Goal: Transaction & Acquisition: Subscribe to service/newsletter

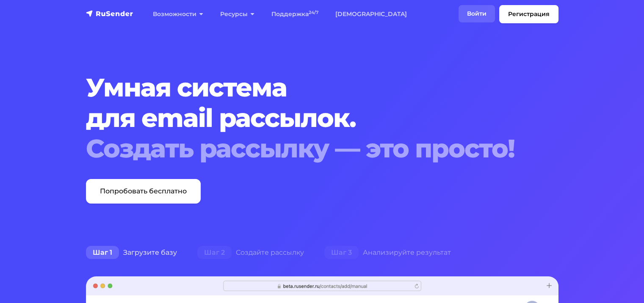
click at [478, 15] on link "Войти" at bounding box center [476, 13] width 36 height 17
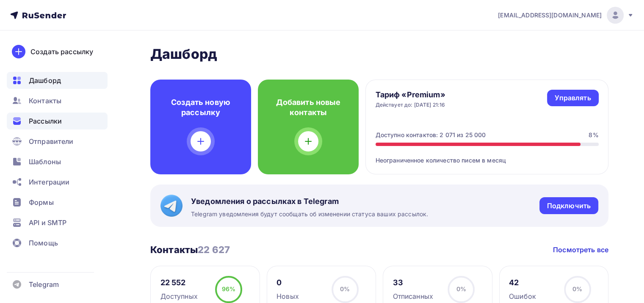
click at [66, 116] on div "Рассылки" at bounding box center [57, 121] width 101 height 17
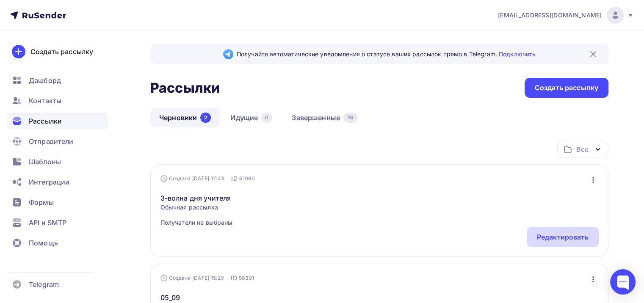
click at [545, 231] on div "Редактировать" at bounding box center [563, 237] width 72 height 20
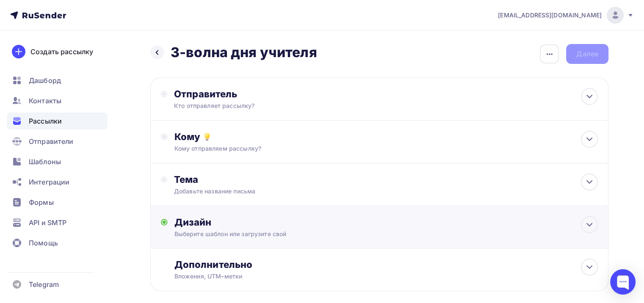
click at [246, 223] on div "Дизайн" at bounding box center [385, 222] width 423 height 12
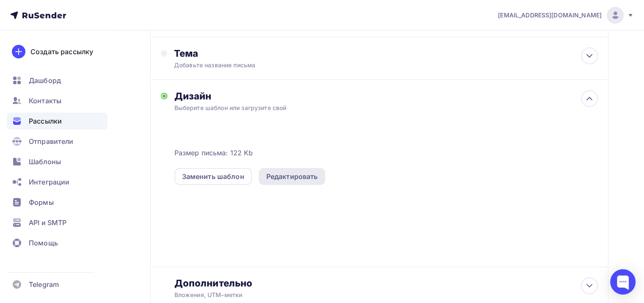
scroll to position [127, 0]
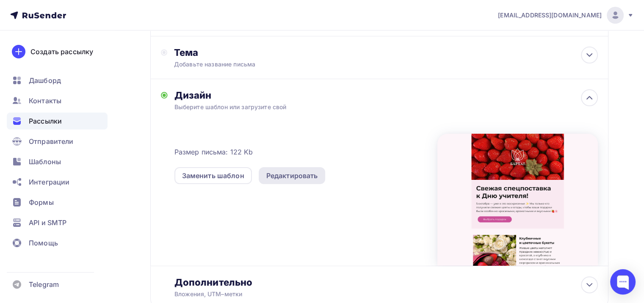
click at [289, 169] on div "Редактировать" at bounding box center [292, 175] width 67 height 17
click at [290, 176] on div "Редактировать" at bounding box center [292, 176] width 52 height 10
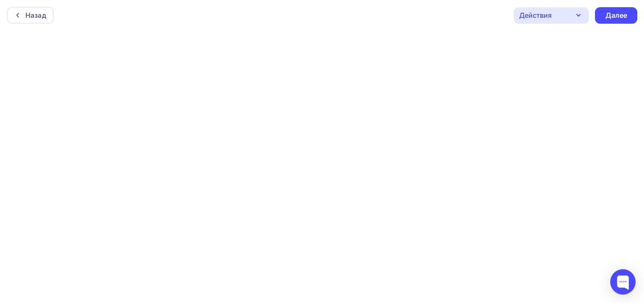
scroll to position [2, 0]
click at [547, 7] on div "Действия" at bounding box center [550, 14] width 75 height 17
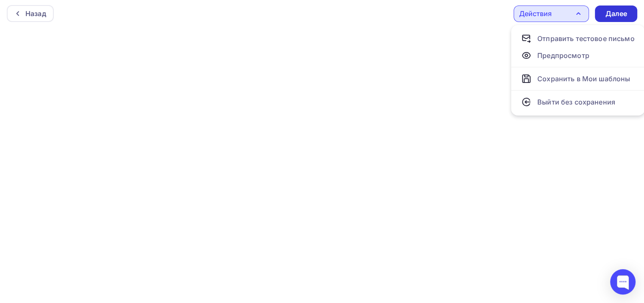
click at [619, 12] on div "Далее" at bounding box center [616, 14] width 22 height 10
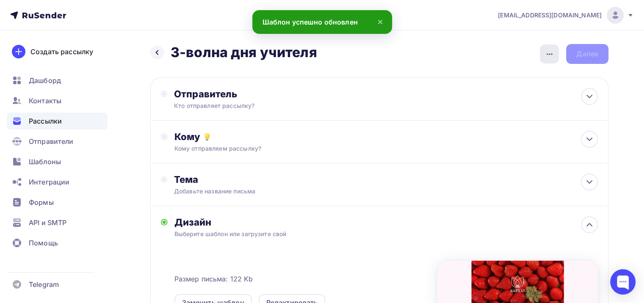
click at [557, 51] on div "button" at bounding box center [549, 53] width 19 height 19
click at [251, 188] on div "Добавьте название письма" at bounding box center [249, 191] width 151 height 8
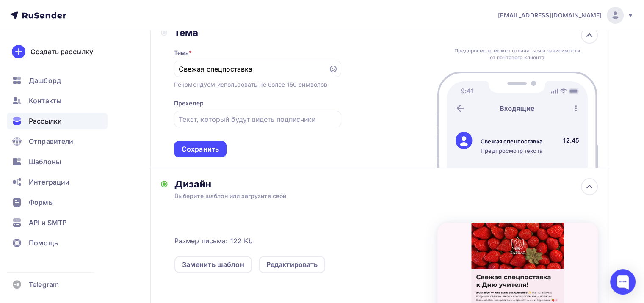
scroll to position [126, 0]
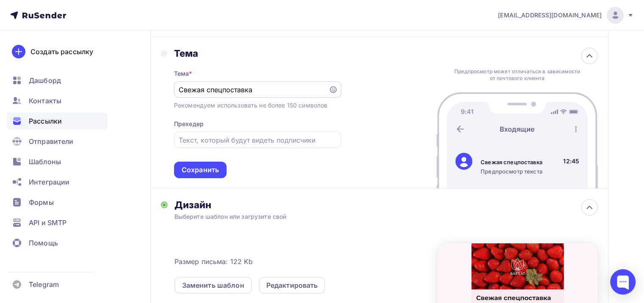
click at [274, 85] on input "Свежая спецпоставка" at bounding box center [251, 90] width 145 height 10
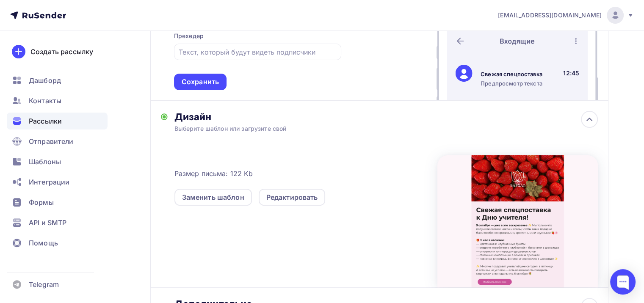
scroll to position [211, 0]
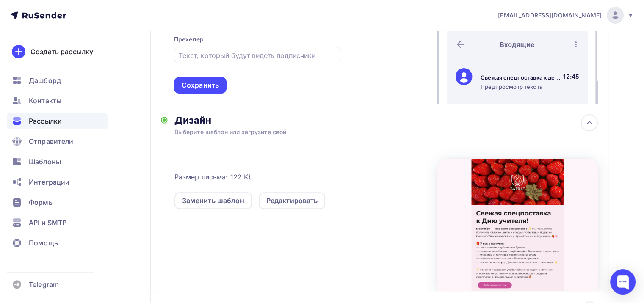
drag, startPoint x: 274, startPoint y: 152, endPoint x: 258, endPoint y: 137, distance: 22.4
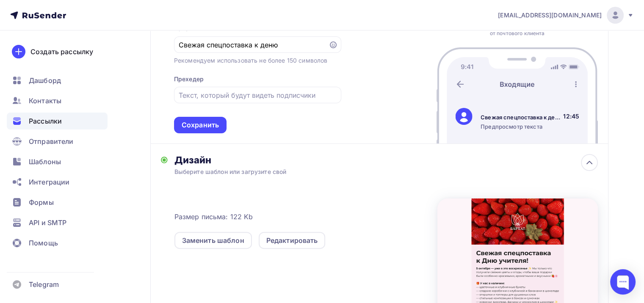
scroll to position [168, 0]
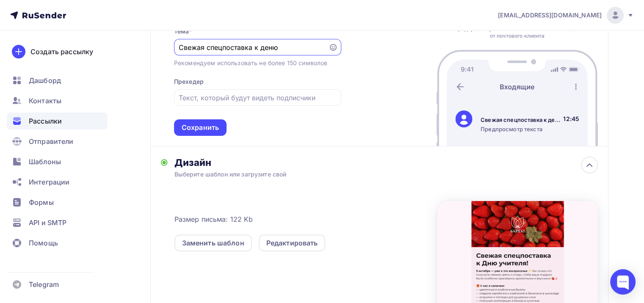
drag, startPoint x: 278, startPoint y: 46, endPoint x: 264, endPoint y: 44, distance: 14.1
click at [264, 44] on input "Свежая спецпоставка к деню" at bounding box center [251, 47] width 145 height 10
type input "Свежая спецпоставка к Дню учителя!"
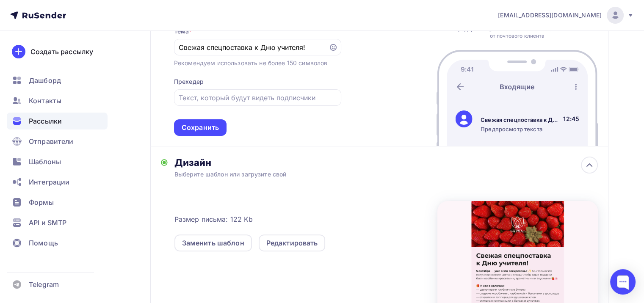
click at [239, 106] on div "Тема * Свежая спецпоставка к Дню учителя! Рекомендуем использовать не более 150…" at bounding box center [257, 76] width 167 height 119
click at [242, 98] on input "text" at bounding box center [257, 98] width 157 height 10
type input "5 октября - уже в этом воскрнье!"
click at [298, 125] on div "Тема * Свежая спецпоставка к Дню учителя! Рекомендуем использовать не более 150…" at bounding box center [257, 76] width 167 height 119
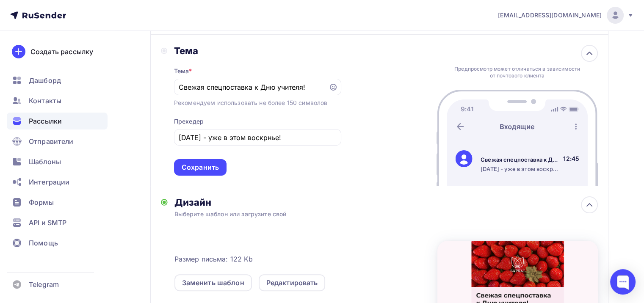
scroll to position [126, 0]
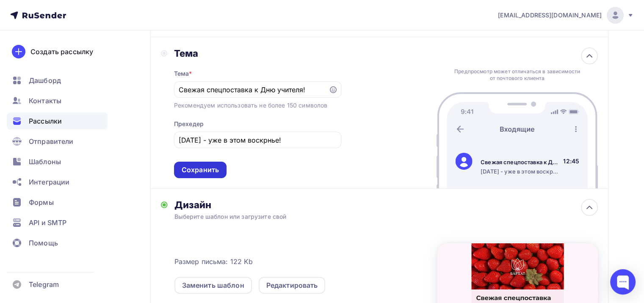
click at [212, 165] on div "Сохранить" at bounding box center [200, 170] width 37 height 10
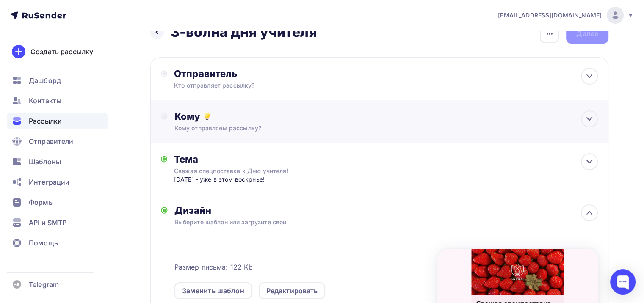
scroll to position [0, 0]
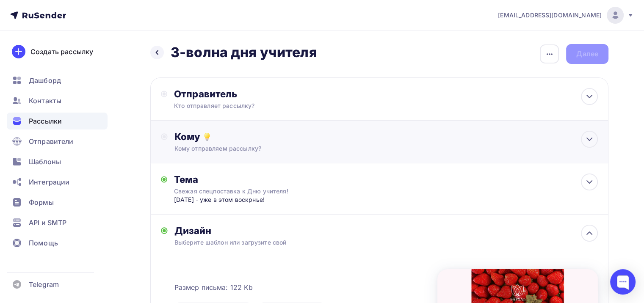
click at [278, 149] on div "Кому отправляем рассылку?" at bounding box center [364, 148] width 381 height 8
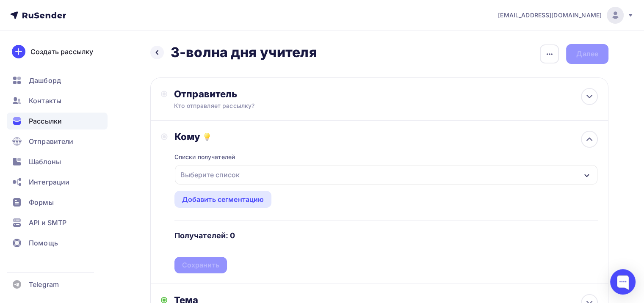
click at [248, 174] on div "Выберите список" at bounding box center [386, 174] width 422 height 19
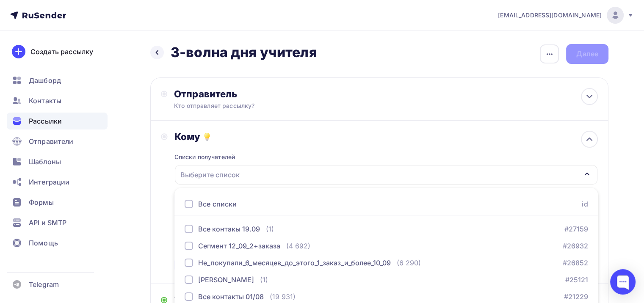
scroll to position [38, 0]
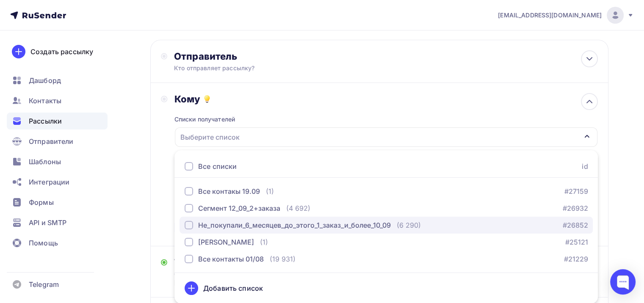
click at [187, 226] on div "button" at bounding box center [189, 225] width 8 height 8
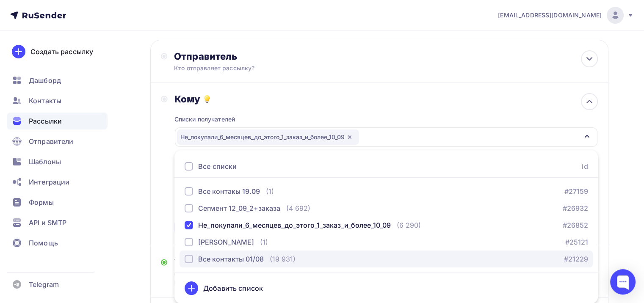
click at [185, 259] on div "button" at bounding box center [189, 259] width 8 height 8
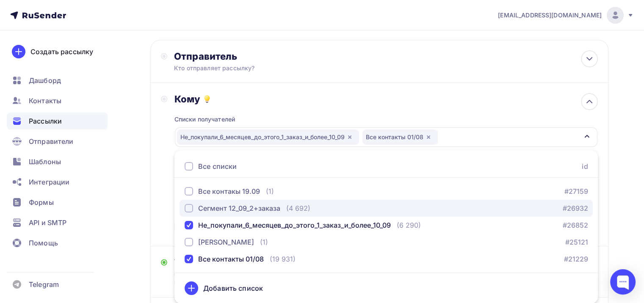
click at [187, 208] on div "button" at bounding box center [189, 208] width 8 height 8
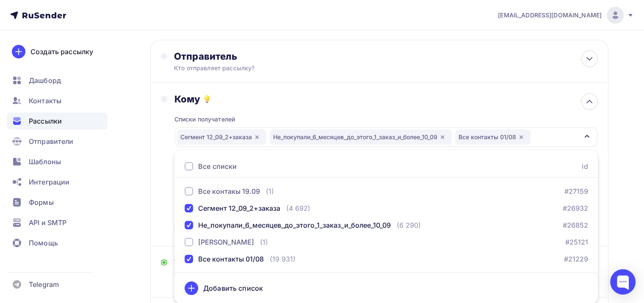
click at [614, 196] on div "Назад 3-волна дня учителя 3-волна дня учителя Закончить позже Переименовать рас…" at bounding box center [322, 287] width 644 height 589
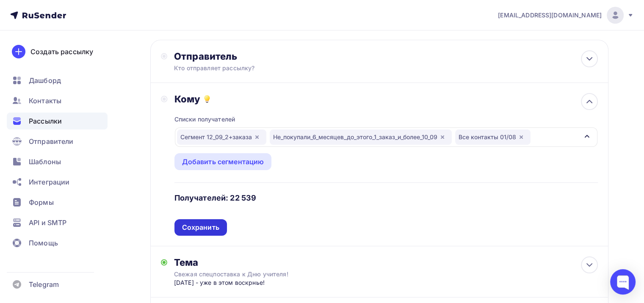
click at [198, 225] on div "Сохранить" at bounding box center [200, 228] width 37 height 10
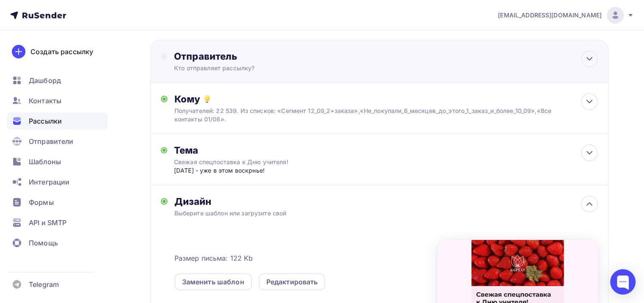
click at [228, 68] on div "Кто отправляет рассылку?" at bounding box center [256, 68] width 165 height 8
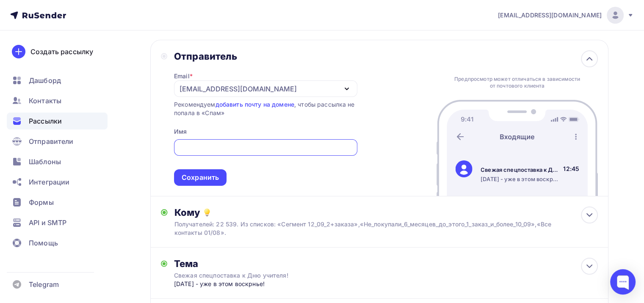
scroll to position [0, 0]
click at [195, 141] on div at bounding box center [265, 148] width 183 height 17
click at [197, 146] on input "text" at bounding box center [266, 148] width 174 height 10
paste input "БАРХАТ🍓КЛУБНИКА В ШОКОЛАДЕ🌸ЦВЕТЫ"
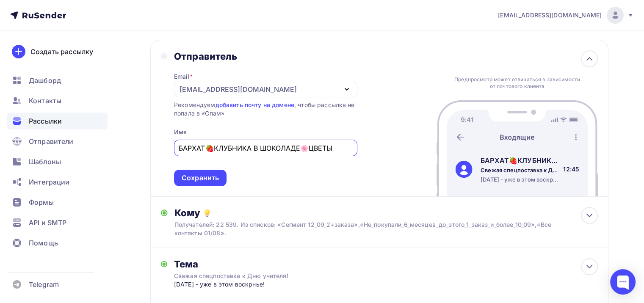
click at [295, 91] on div "[EMAIL_ADDRESS][DOMAIN_NAME]" at bounding box center [265, 89] width 183 height 17
type input "БАРХАТ🍓КЛУБНИКА В ШОКОЛАДЕ🌸ЦВЕТЫ"
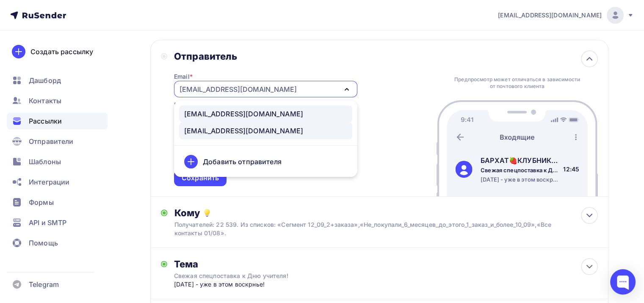
click at [237, 115] on div "info@barhatflowers.ru" at bounding box center [243, 114] width 119 height 10
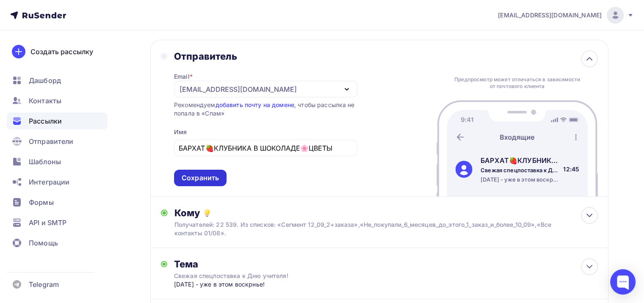
click at [218, 171] on div "Сохранить" at bounding box center [200, 178] width 52 height 17
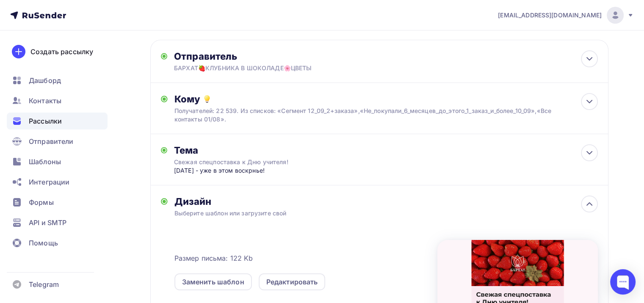
scroll to position [204, 0]
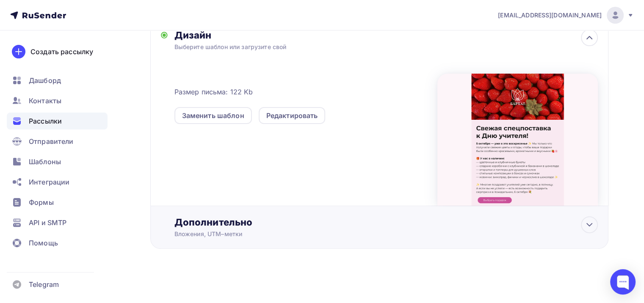
click at [245, 223] on div "Дополнительно" at bounding box center [385, 222] width 423 height 12
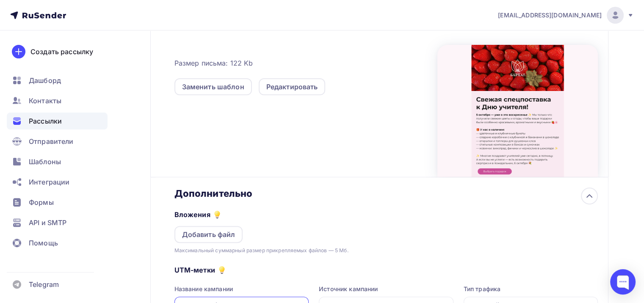
scroll to position [288, 0]
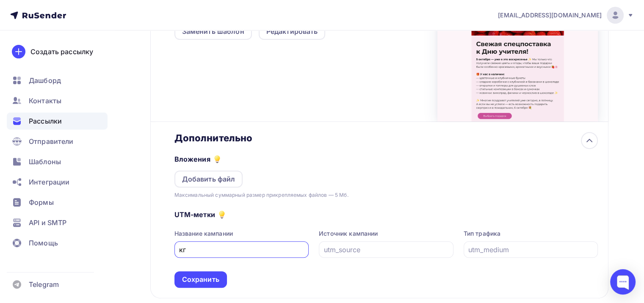
type input "к"
type input "rusender"
click at [361, 253] on input "text" at bounding box center [386, 250] width 125 height 10
type input "email"
click at [526, 251] on input "text" at bounding box center [530, 250] width 125 height 10
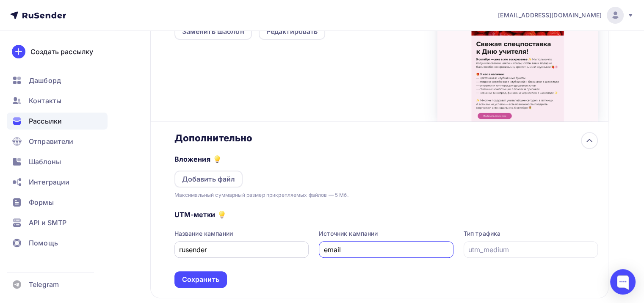
drag, startPoint x: 377, startPoint y: 251, endPoint x: 283, endPoint y: 252, distance: 94.0
click at [283, 252] on div "Название кампании rusender Источник кампании email Тип трафика" at bounding box center [385, 243] width 423 height 28
drag, startPoint x: 226, startPoint y: 249, endPoint x: 143, endPoint y: 252, distance: 82.6
click at [143, 252] on div "Назад 3-волна дня учителя 3-волна дня учителя Закончить позже Переименовать рас…" at bounding box center [322, 47] width 644 height 611
click at [512, 249] on input "text" at bounding box center [530, 250] width 125 height 10
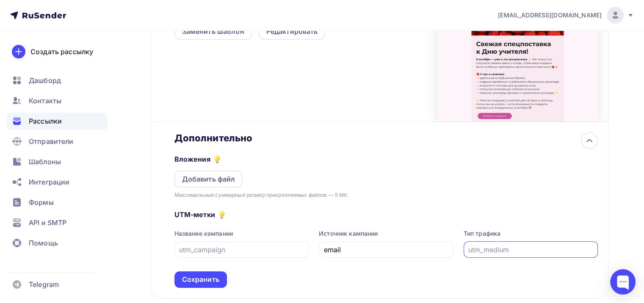
paste input "rusender"
type input "rusender"
click at [367, 250] on input "email" at bounding box center [386, 250] width 125 height 10
click at [383, 247] on input "email" at bounding box center [386, 250] width 125 height 10
drag, startPoint x: 384, startPoint y: 247, endPoint x: 260, endPoint y: 256, distance: 124.3
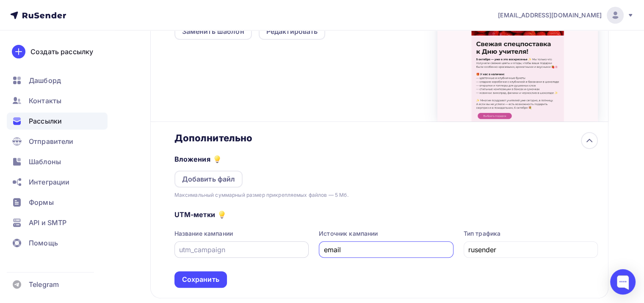
click at [260, 256] on div "Название кампании Источник кампании email Тип трафика rusender" at bounding box center [385, 243] width 423 height 28
paste input "rusender"
type input "rusender"
click at [488, 250] on input "rusender" at bounding box center [530, 250] width 125 height 10
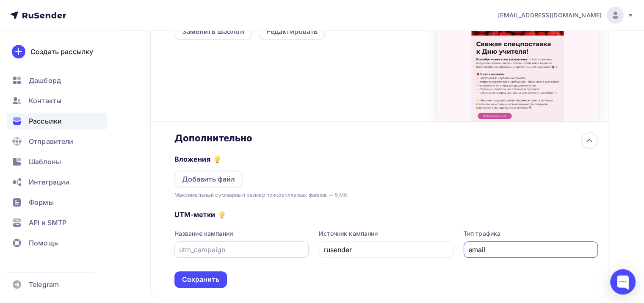
type input "email"
click at [239, 245] on input "text" at bounding box center [241, 250] width 125 height 10
type input "03_10"
click at [213, 271] on div "Сохранить" at bounding box center [200, 279] width 52 height 17
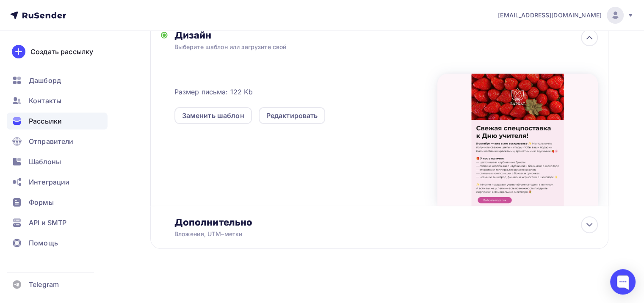
scroll to position [0, 0]
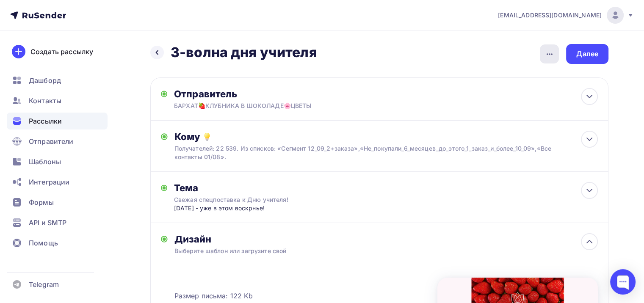
click at [545, 60] on div "button" at bounding box center [549, 53] width 19 height 19
click at [615, 70] on div "Назад 3-волна дня учителя 3-волна дня учителя Закончить позже Переименовать рас…" at bounding box center [322, 268] width 644 height 477
click at [596, 52] on div "Далее" at bounding box center [587, 54] width 22 height 10
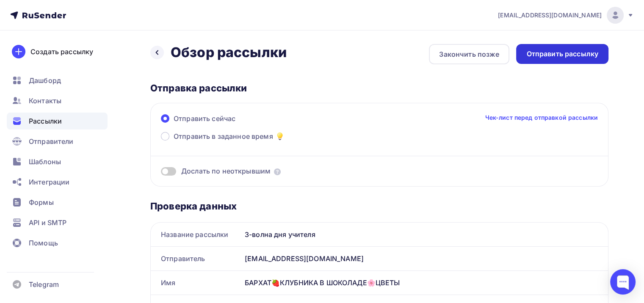
click at [554, 54] on div "Отправить рассылку" at bounding box center [562, 54] width 72 height 10
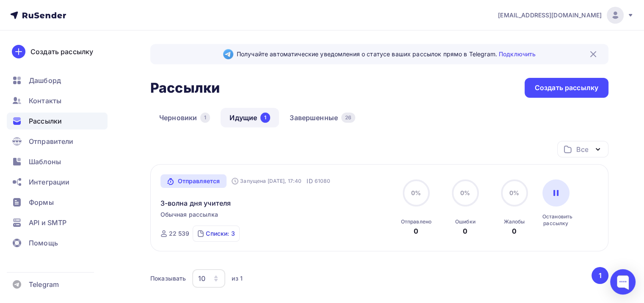
click at [212, 236] on div "Списки: 3" at bounding box center [220, 233] width 29 height 8
click at [316, 259] on div "Все Все папки Создать новую папку Отправляется Запущена Сегодня, 17:40 ID 61080…" at bounding box center [379, 220] width 458 height 158
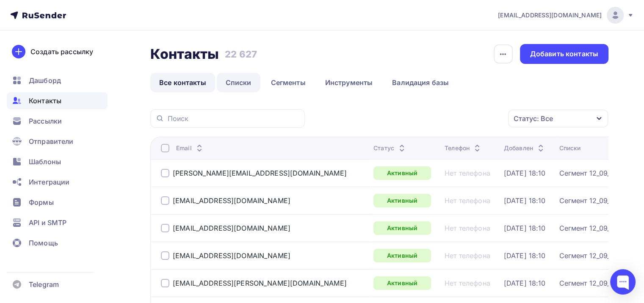
click at [236, 80] on link "Списки" at bounding box center [239, 82] width 44 height 19
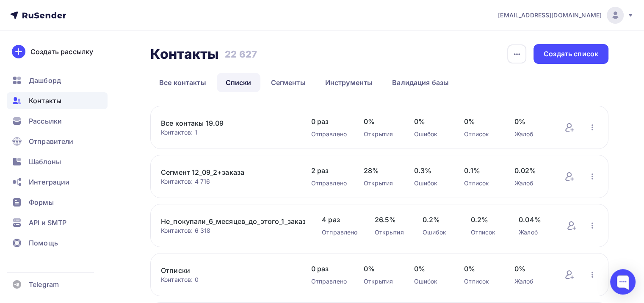
click at [203, 124] on link "Все контакы 19.09" at bounding box center [227, 123] width 133 height 10
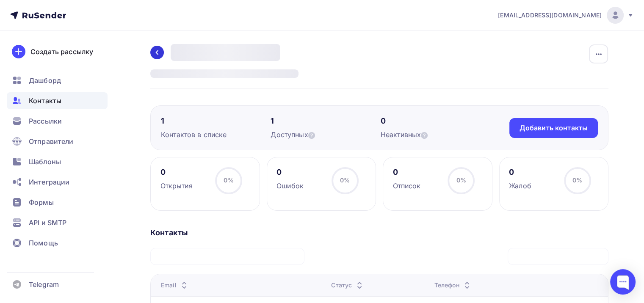
click at [150, 54] on link at bounding box center [157, 53] width 14 height 14
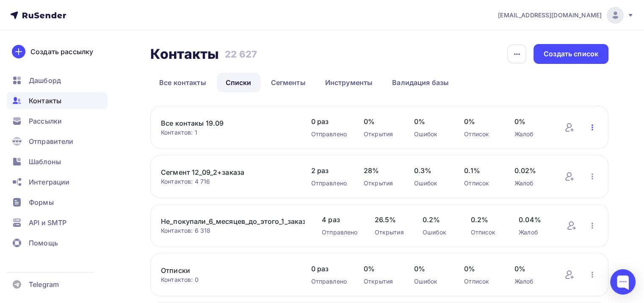
click at [592, 127] on icon "button" at bounding box center [592, 127] width 2 height 6
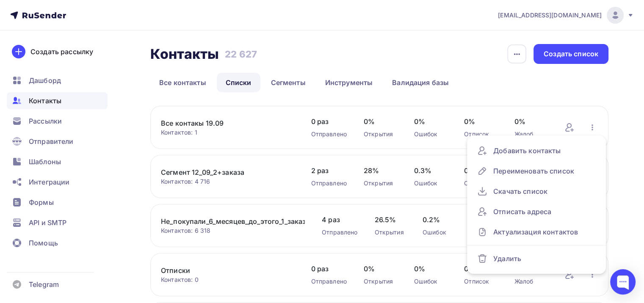
click at [229, 124] on link "Все контакы 19.09" at bounding box center [227, 123] width 133 height 10
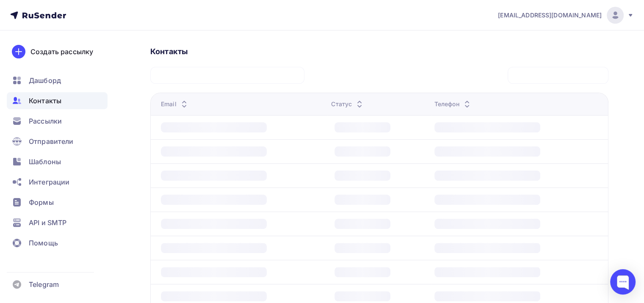
scroll to position [169, 0]
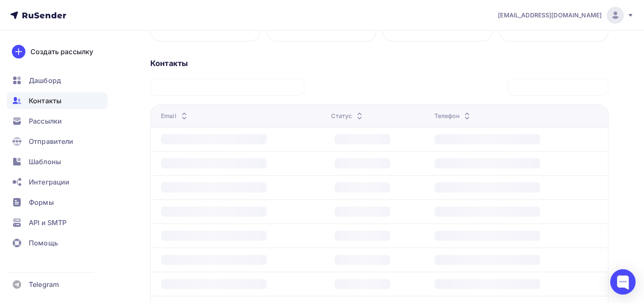
drag, startPoint x: 596, startPoint y: 165, endPoint x: 592, endPoint y: 168, distance: 5.3
click at [596, 165] on div at bounding box center [515, 163] width 163 height 10
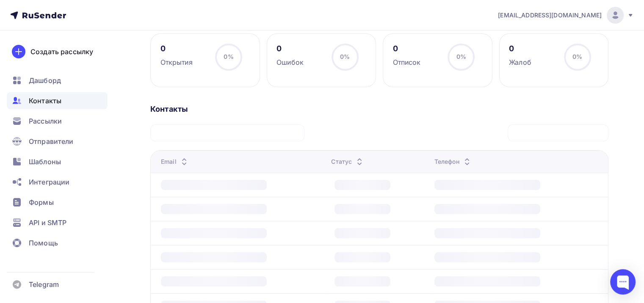
scroll to position [127, 0]
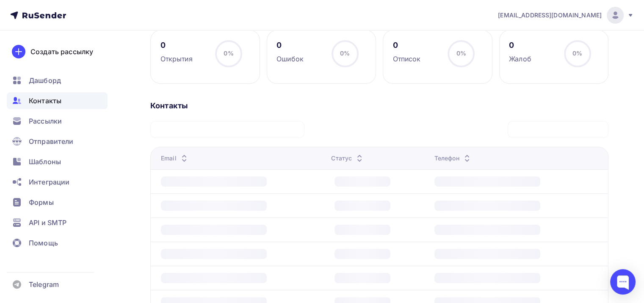
click at [55, 107] on div "Контакты" at bounding box center [57, 100] width 101 height 17
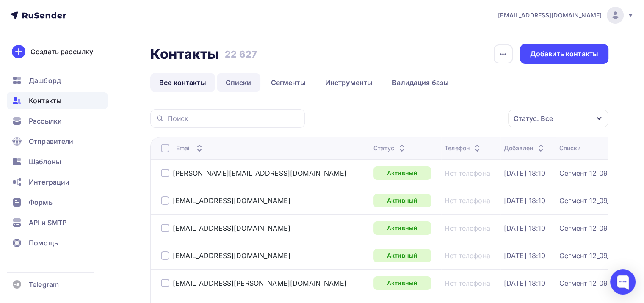
click at [240, 87] on link "Списки" at bounding box center [239, 82] width 44 height 19
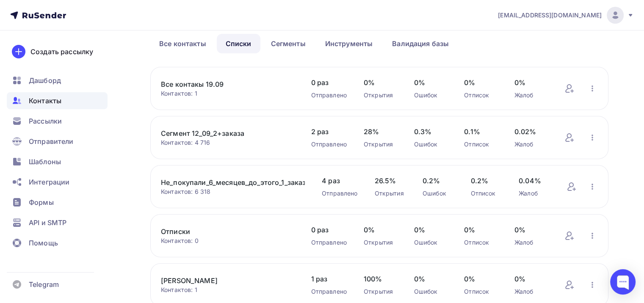
scroll to position [42, 0]
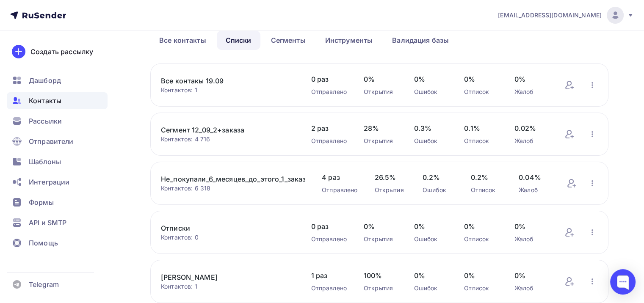
click at [242, 177] on link "Не_покупали_6_месяцев_до_этого_1_заказ_и_более_10_09" at bounding box center [233, 179] width 144 height 10
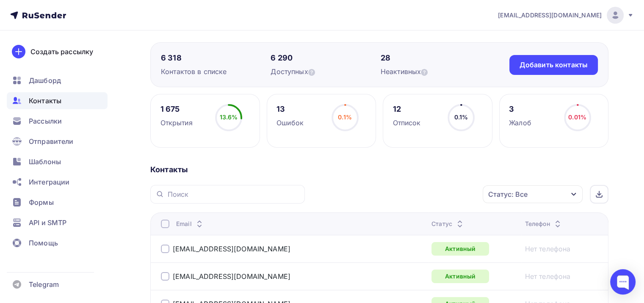
scroll to position [212, 0]
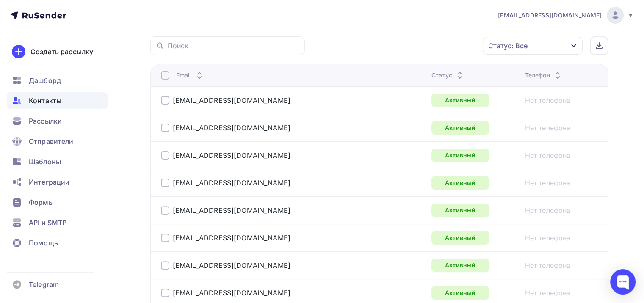
click at [520, 41] on div "Статус: Все" at bounding box center [507, 46] width 39 height 10
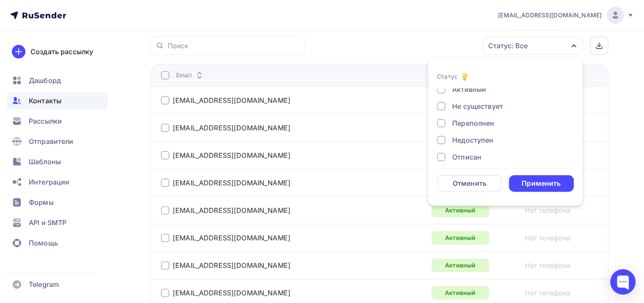
scroll to position [61, 0]
click at [471, 145] on div "Новый Активный Не существует Переполнен Недоступен Отписан Отписан вручную [GEO…" at bounding box center [505, 92] width 137 height 129
click at [469, 134] on div "Отписан вручную" at bounding box center [482, 134] width 61 height 10
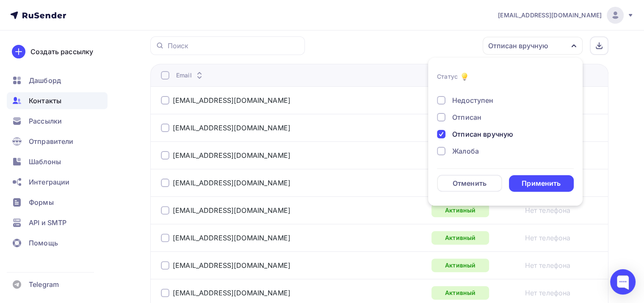
click at [471, 152] on div "Жалоба" at bounding box center [465, 151] width 27 height 10
click at [468, 113] on div "Отписан" at bounding box center [466, 117] width 29 height 10
click at [466, 98] on div "Недоступен" at bounding box center [472, 100] width 41 height 10
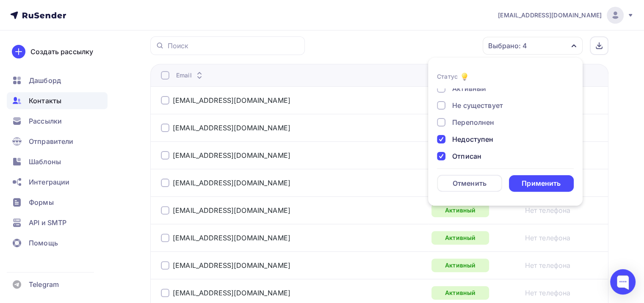
scroll to position [19, 0]
click at [454, 130] on div "Переполнен" at bounding box center [473, 126] width 42 height 10
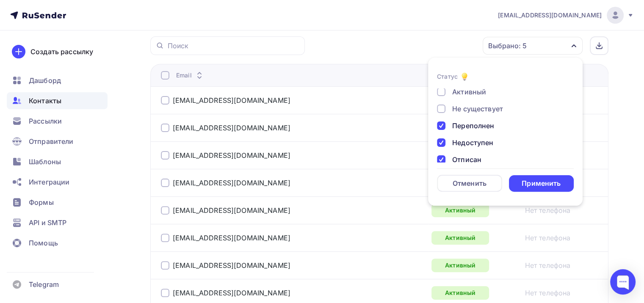
click at [466, 111] on div "Не существует" at bounding box center [477, 109] width 51 height 10
click at [550, 180] on div "Применить" at bounding box center [540, 184] width 39 height 10
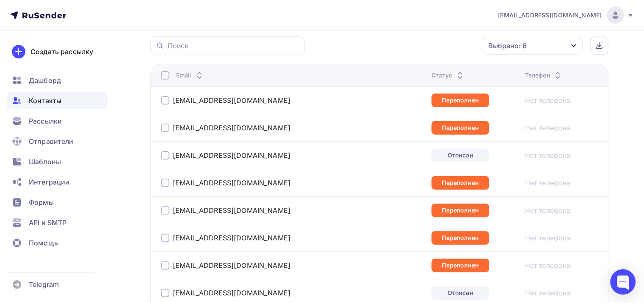
click at [166, 69] on th "Email" at bounding box center [289, 75] width 278 height 22
click at [165, 74] on div at bounding box center [165, 75] width 8 height 8
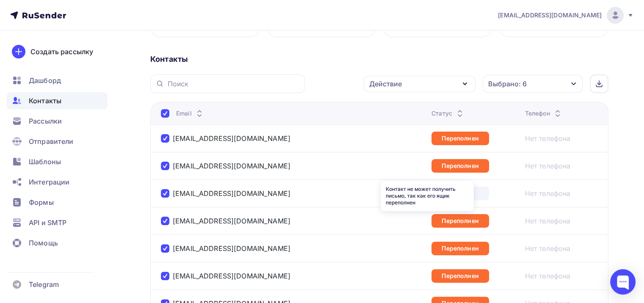
scroll to position [169, 0]
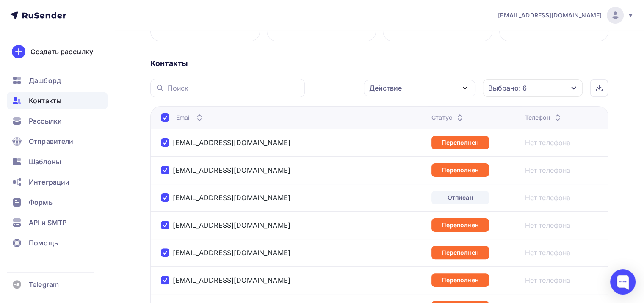
click at [417, 88] on div "Действие" at bounding box center [420, 88] width 112 height 17
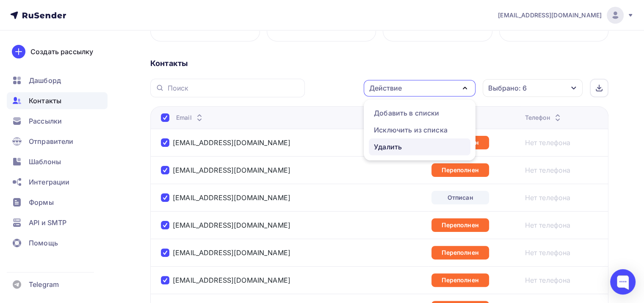
click at [402, 147] on div "Удалить" at bounding box center [388, 147] width 28 height 10
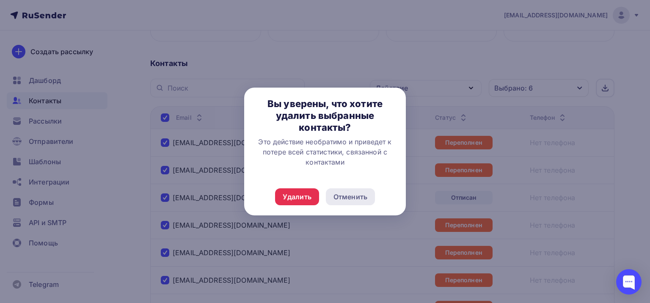
click at [347, 196] on div "Отменить" at bounding box center [351, 197] width 34 height 10
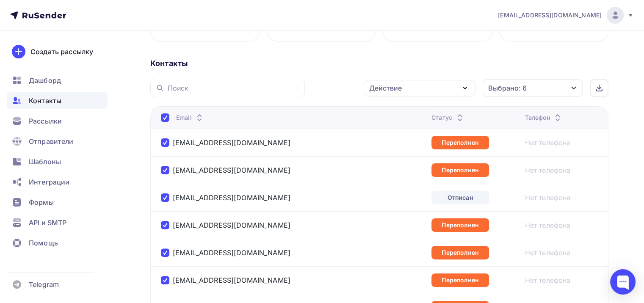
click at [408, 85] on div "Действие" at bounding box center [420, 88] width 112 height 17
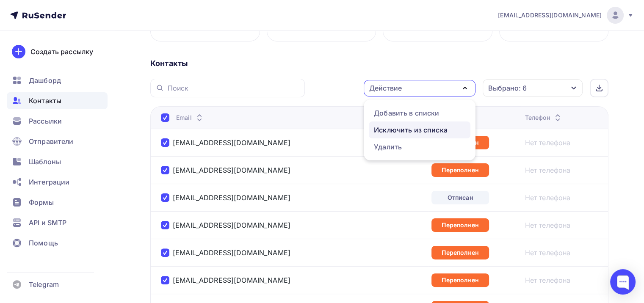
click at [410, 133] on div "Исключить из списка" at bounding box center [411, 130] width 74 height 10
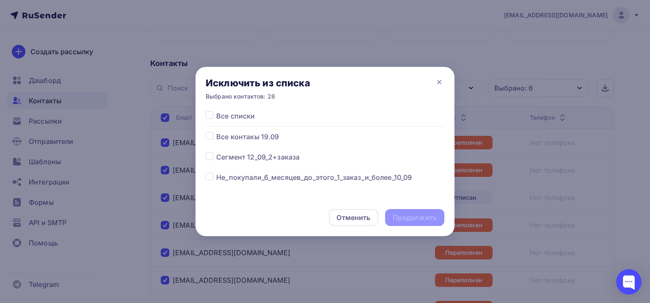
click at [245, 138] on span "Все контакы 19.09" at bounding box center [247, 137] width 63 height 10
click at [216, 132] on label at bounding box center [216, 132] width 0 height 0
click at [209, 135] on input "checkbox" at bounding box center [210, 136] width 8 height 8
click at [216, 132] on label at bounding box center [216, 132] width 0 height 0
click at [208, 135] on input "checkbox" at bounding box center [210, 136] width 8 height 8
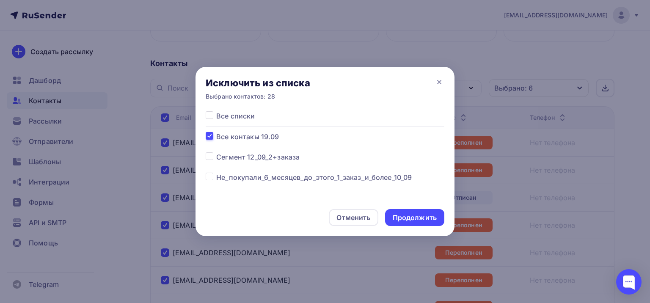
checkbox input "false"
click at [216, 172] on label at bounding box center [216, 172] width 0 height 0
click at [208, 176] on input "checkbox" at bounding box center [210, 176] width 8 height 8
checkbox input "true"
click at [405, 213] on div "Продолжить" at bounding box center [415, 218] width 44 height 10
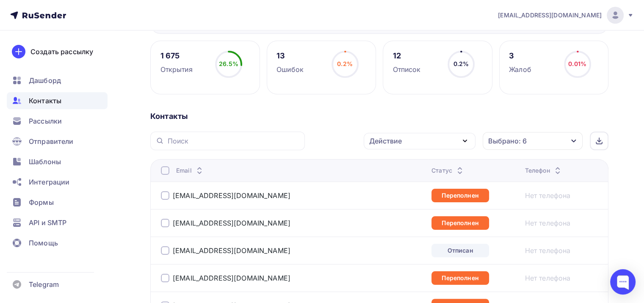
scroll to position [127, 0]
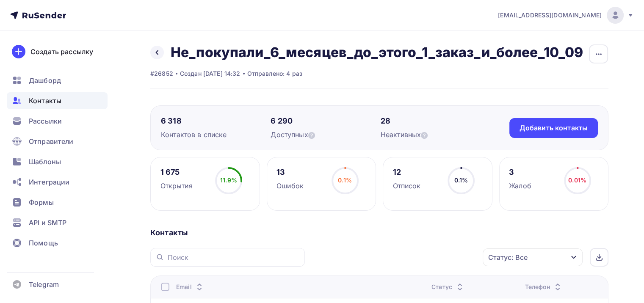
scroll to position [169, 0]
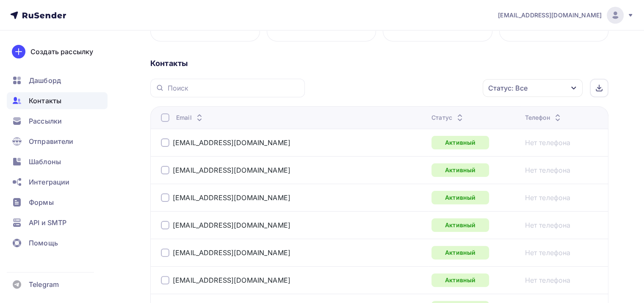
click at [535, 88] on div "Статус: Все" at bounding box center [532, 88] width 100 height 18
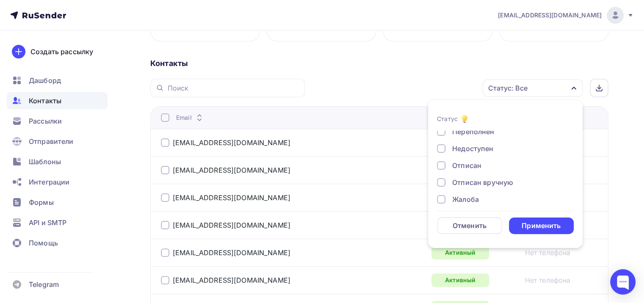
scroll to position [61, 0]
click at [462, 190] on div "Жалоба" at bounding box center [465, 193] width 27 height 10
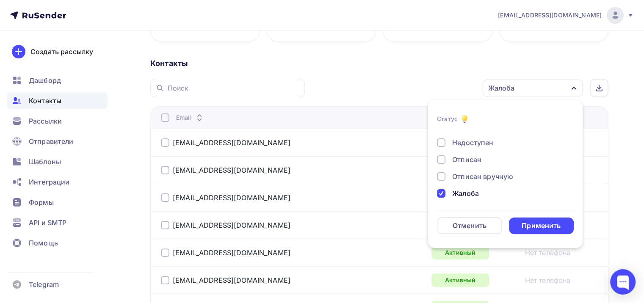
click at [469, 175] on div "Отписан вручную" at bounding box center [482, 176] width 61 height 10
click at [462, 157] on div "Отписан" at bounding box center [466, 159] width 29 height 10
click at [460, 141] on div "Недоступен" at bounding box center [472, 143] width 41 height 10
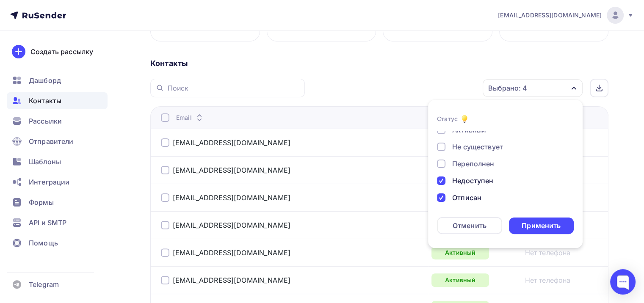
scroll to position [19, 0]
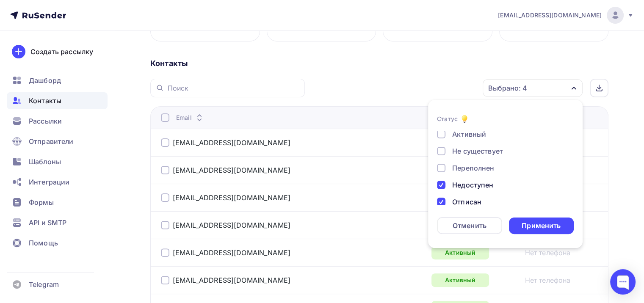
drag, startPoint x: 466, startPoint y: 178, endPoint x: 466, endPoint y: 171, distance: 6.3
click at [466, 176] on div "Новый Активный Не существует Переполнен Недоступен Отписан Отписан вручную [GEO…" at bounding box center [505, 176] width 137 height 129
click at [466, 170] on div "Переполнен" at bounding box center [473, 168] width 42 height 10
click at [470, 141] on div "Новый Активный Не существует Переполнен Недоступен Отписан Отписан вручную [GEO…" at bounding box center [505, 176] width 137 height 129
click at [471, 150] on div "Не существует" at bounding box center [477, 151] width 51 height 10
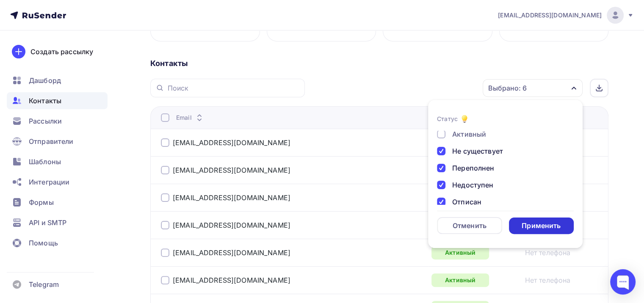
click at [537, 220] on div "Применить" at bounding box center [541, 226] width 65 height 17
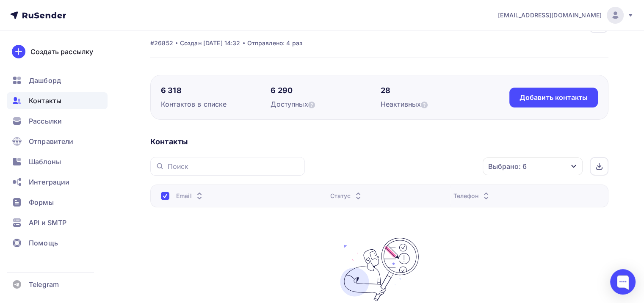
scroll to position [0, 0]
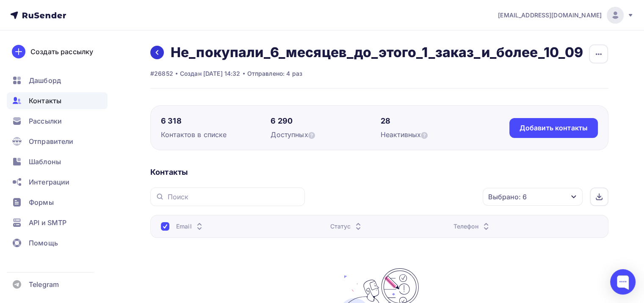
click at [158, 52] on icon at bounding box center [157, 52] width 7 height 7
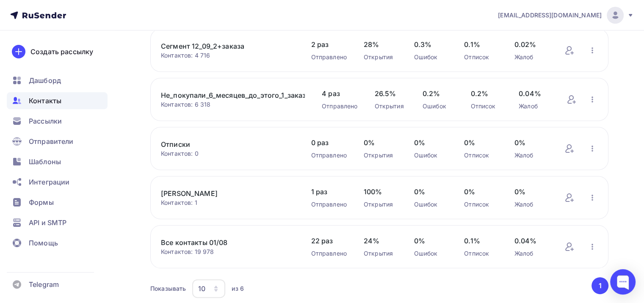
scroll to position [127, 0]
click at [175, 192] on link "Тест Лиза" at bounding box center [227, 192] width 133 height 10
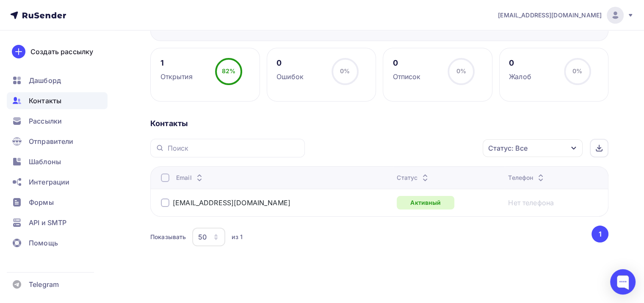
scroll to position [108, 0]
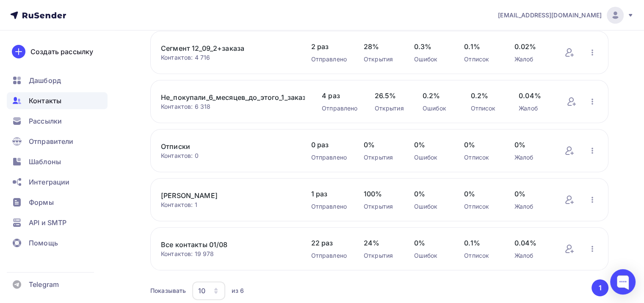
scroll to position [127, 0]
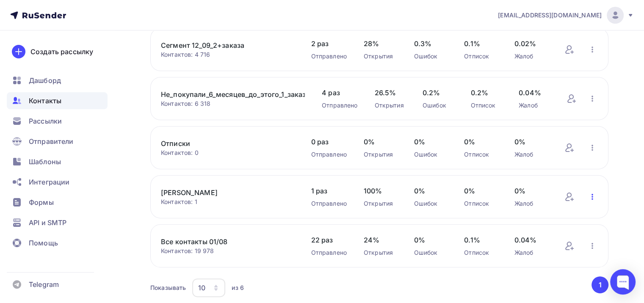
click at [591, 198] on icon "button" at bounding box center [592, 197] width 10 height 10
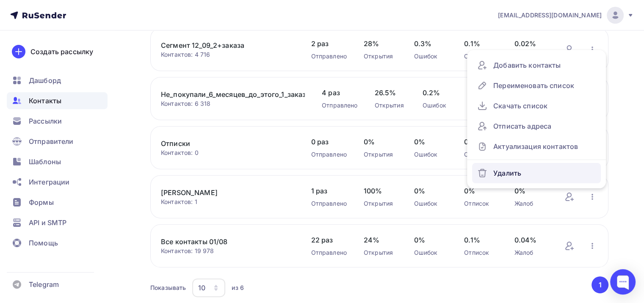
click at [516, 173] on div "Удалить" at bounding box center [536, 173] width 119 height 14
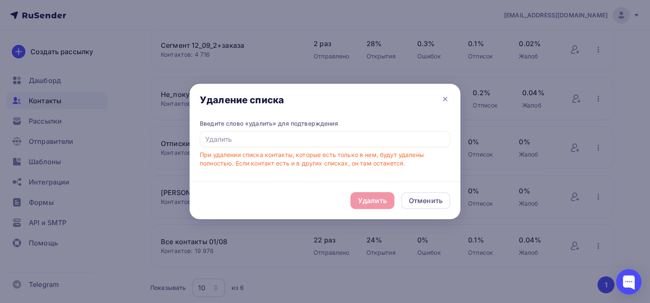
click at [371, 196] on div "Удалить Отменить" at bounding box center [325, 201] width 271 height 38
click at [239, 138] on input "text" at bounding box center [325, 139] width 251 height 16
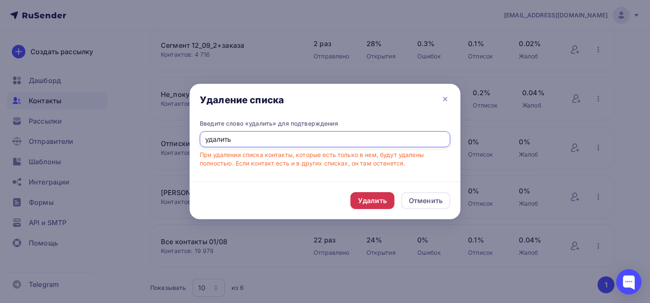
type input "удалить"
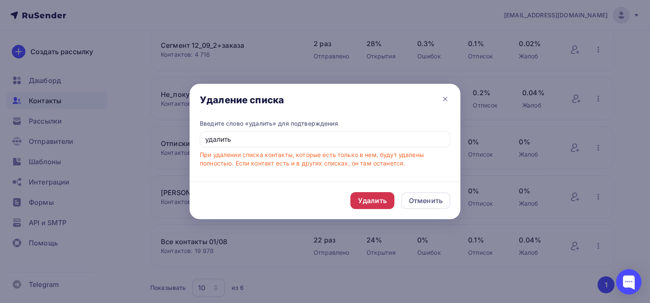
click at [364, 197] on div "Удалить" at bounding box center [372, 201] width 29 height 10
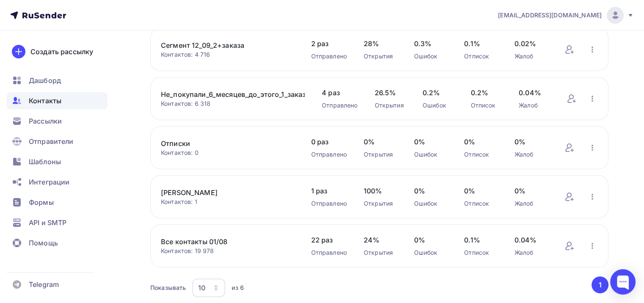
scroll to position [107, 0]
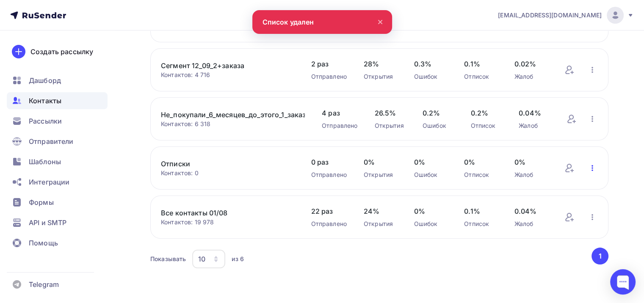
click at [592, 168] on icon "button" at bounding box center [592, 168] width 10 height 10
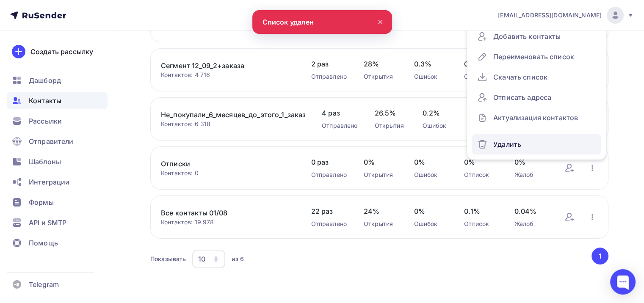
click at [515, 143] on div "Удалить" at bounding box center [536, 145] width 119 height 14
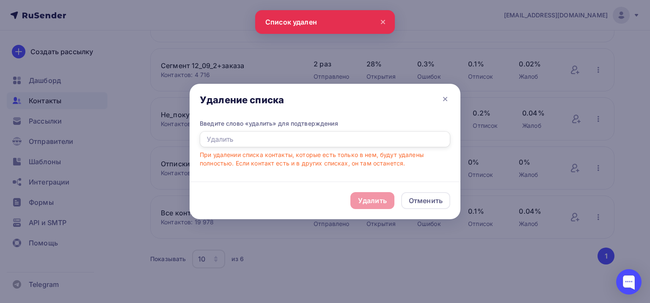
click at [256, 140] on input "text" at bounding box center [325, 139] width 251 height 16
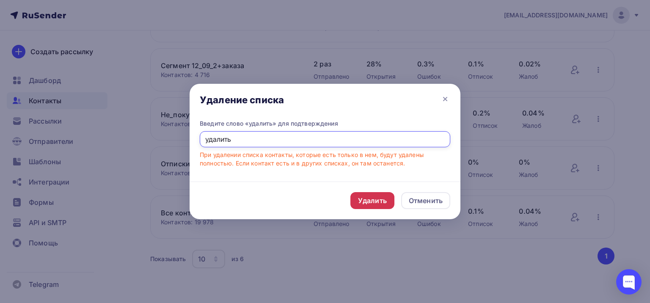
type input "удалить"
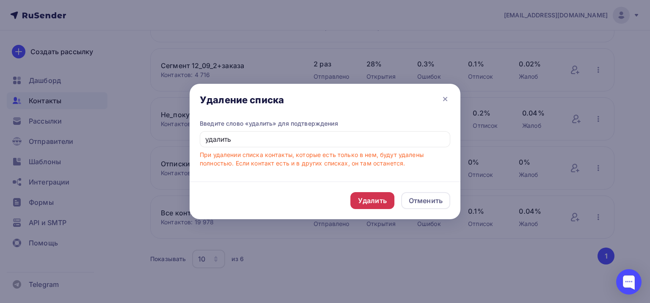
drag, startPoint x: 354, startPoint y: 206, endPoint x: 359, endPoint y: 200, distance: 7.8
click at [355, 206] on div "Удалить" at bounding box center [372, 200] width 44 height 17
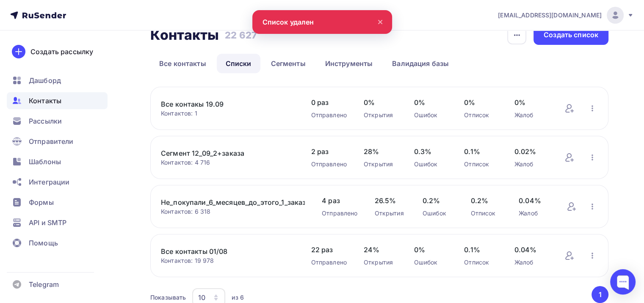
scroll to position [16, 0]
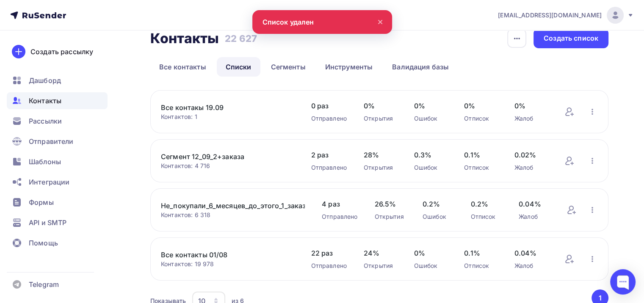
click at [209, 254] on link "Все контакты 01/08" at bounding box center [227, 255] width 133 height 10
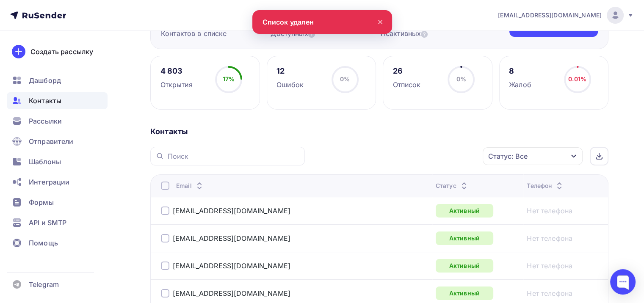
scroll to position [127, 0]
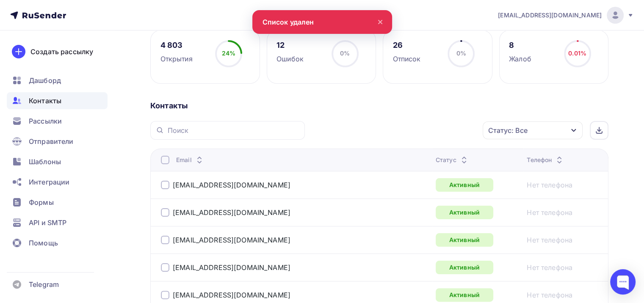
click at [510, 138] on div "Статус: Все" at bounding box center [532, 130] width 100 height 18
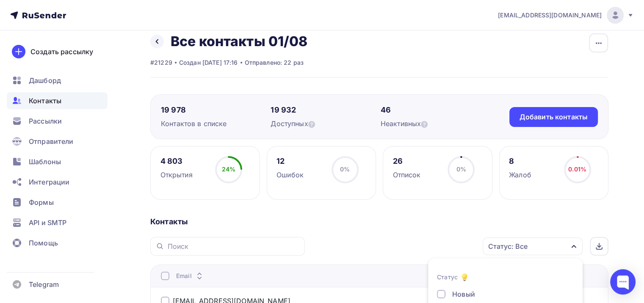
scroll to position [0, 0]
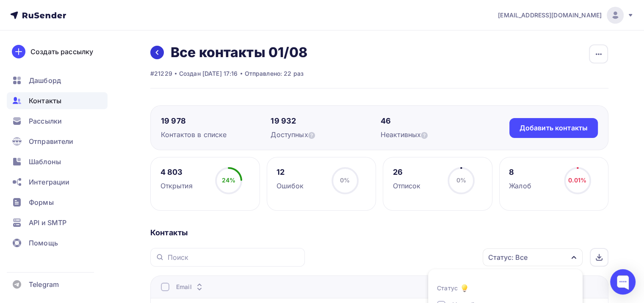
click at [161, 57] on link at bounding box center [157, 53] width 14 height 14
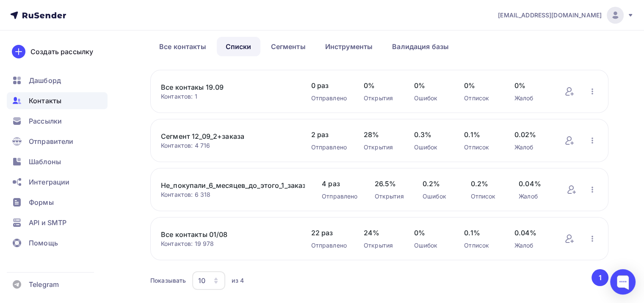
scroll to position [42, 0]
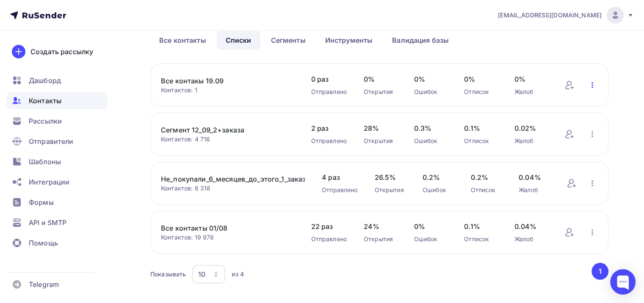
click at [593, 85] on icon "button" at bounding box center [592, 85] width 10 height 10
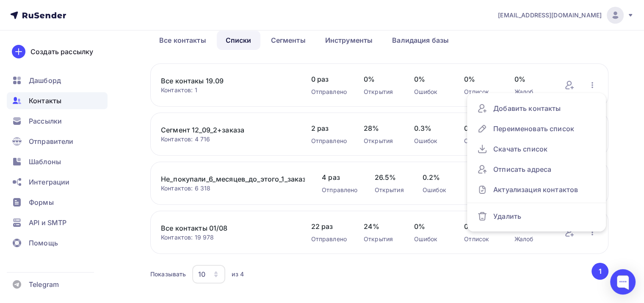
click at [190, 74] on div "Все контакы 19.09 Контактов: 1 Добавить контакты Переименовать список Скачать с…" at bounding box center [379, 84] width 458 height 43
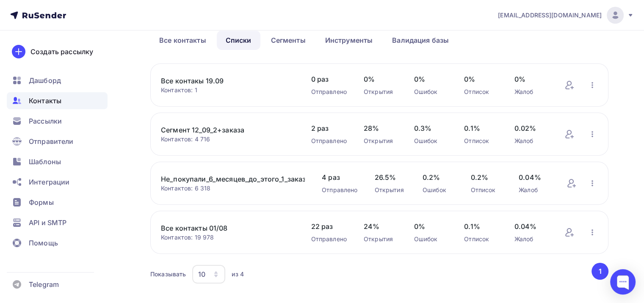
click at [196, 85] on link "Все контакы 19.09" at bounding box center [227, 81] width 133 height 10
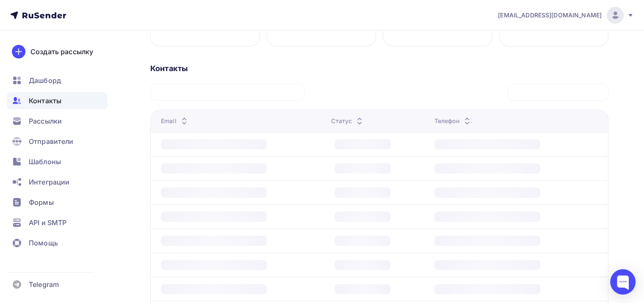
scroll to position [108, 0]
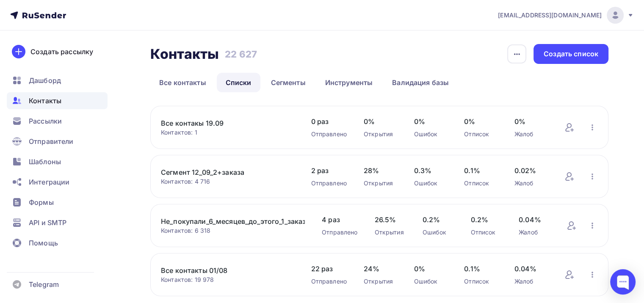
drag, startPoint x: 600, startPoint y: 129, endPoint x: 594, endPoint y: 130, distance: 6.1
click at [599, 130] on div "Все контакы 19.09 Контактов: 1 Добавить контакты Переименовать список Скачать с…" at bounding box center [379, 127] width 458 height 43
click at [593, 129] on icon "button" at bounding box center [592, 127] width 10 height 10
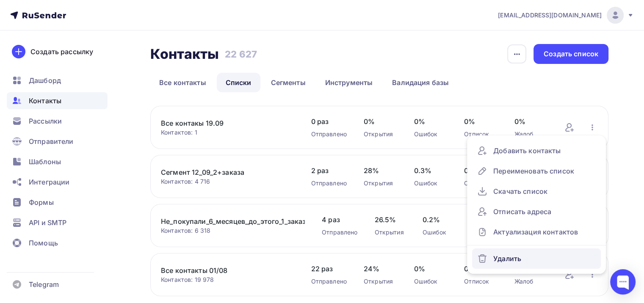
click at [527, 254] on div "Удалить" at bounding box center [536, 259] width 119 height 14
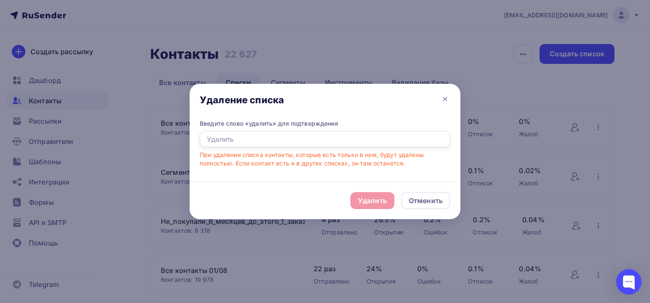
click at [302, 141] on input "text" at bounding box center [325, 139] width 251 height 16
type input "удалить"
click at [374, 195] on div "Удалить" at bounding box center [372, 200] width 44 height 17
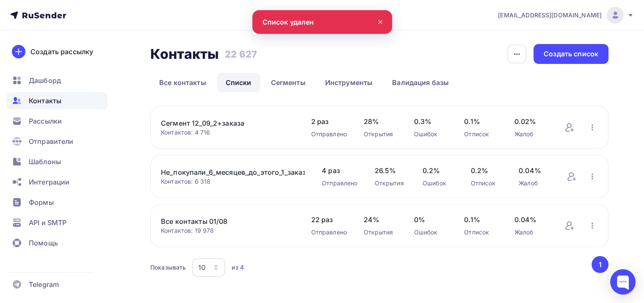
click at [220, 124] on link "Сегмент 12_09_2+заказа" at bounding box center [227, 123] width 133 height 10
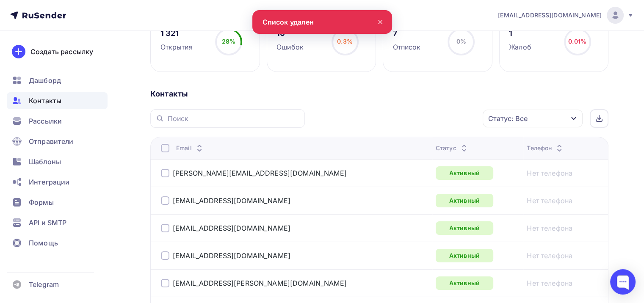
scroll to position [127, 0]
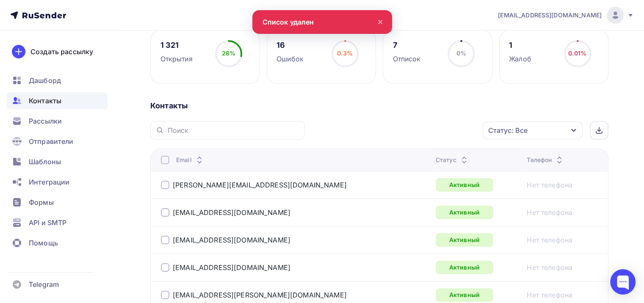
click at [533, 124] on div "Статус: Все" at bounding box center [532, 130] width 100 height 18
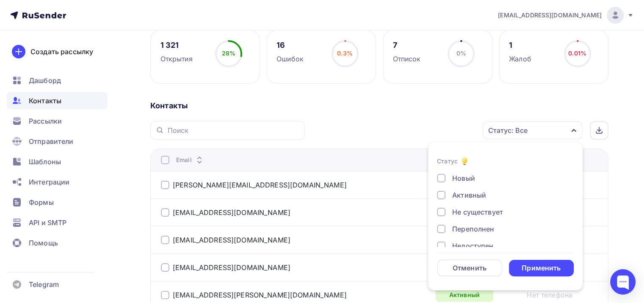
click at [466, 234] on div "Новый Активный Не существует Переполнен Недоступен Отписан Отписан вручную [GEO…" at bounding box center [505, 237] width 137 height 129
click at [469, 249] on form "Статус Новый Активный Не существует Переполнен Недоступен Отписан Отписан вручн…" at bounding box center [505, 216] width 137 height 120
click at [471, 245] on div "Недоступен" at bounding box center [472, 246] width 41 height 10
click at [471, 230] on div "Переполнен" at bounding box center [473, 229] width 42 height 10
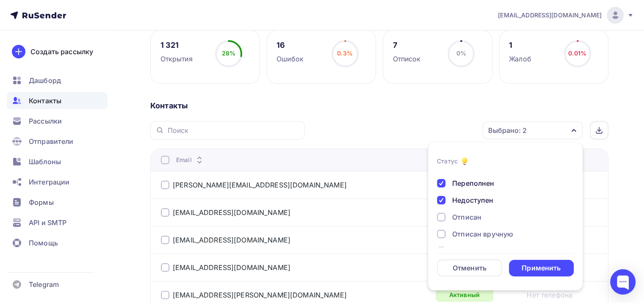
scroll to position [61, 0]
click at [466, 202] on div "Отписан" at bounding box center [466, 202] width 29 height 10
click at [472, 217] on div "Отписан вручную" at bounding box center [482, 219] width 61 height 10
click at [474, 235] on div "Жалоба" at bounding box center [465, 236] width 27 height 10
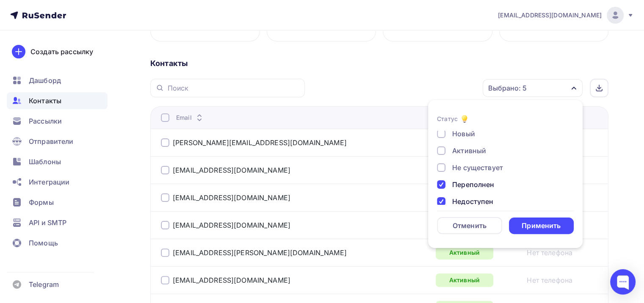
scroll to position [0, 0]
click at [460, 170] on div "Не существует" at bounding box center [477, 170] width 51 height 10
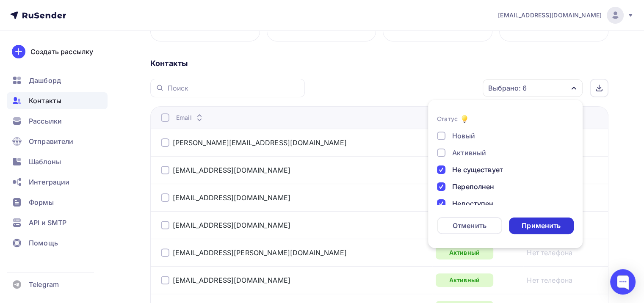
click at [535, 223] on div "Применить" at bounding box center [540, 226] width 39 height 10
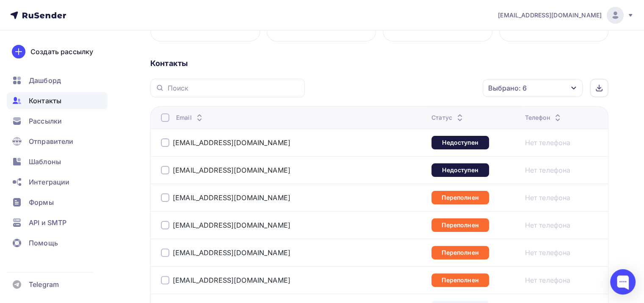
click at [164, 113] on div at bounding box center [165, 117] width 8 height 8
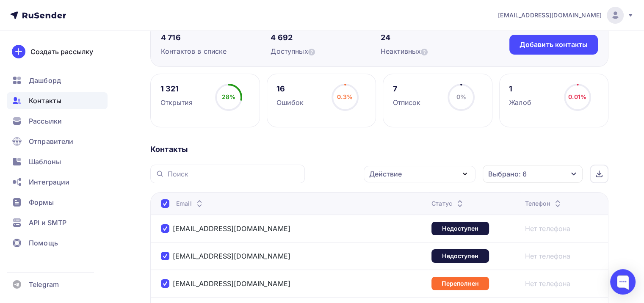
scroll to position [85, 0]
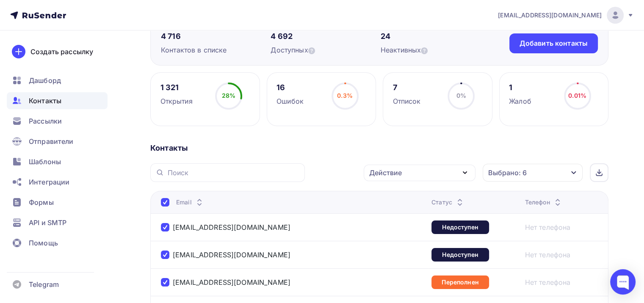
click at [428, 172] on div "Действие" at bounding box center [420, 173] width 112 height 17
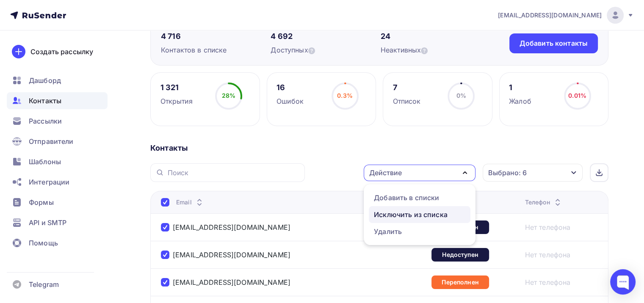
click at [418, 214] on div "Исключить из списка" at bounding box center [411, 214] width 74 height 10
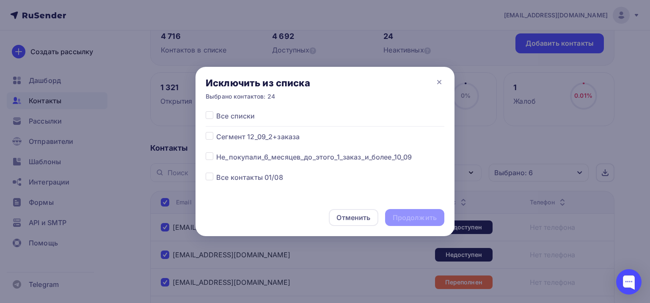
click at [231, 177] on span "Все контакты 01/08" at bounding box center [249, 177] width 67 height 10
click at [216, 132] on label at bounding box center [216, 132] width 0 height 0
click at [212, 137] on input "checkbox" at bounding box center [210, 136] width 8 height 8
checkbox input "true"
click at [417, 218] on div "Продолжить" at bounding box center [415, 218] width 44 height 10
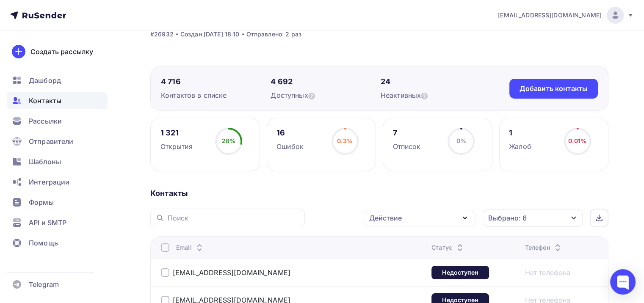
scroll to position [42, 0]
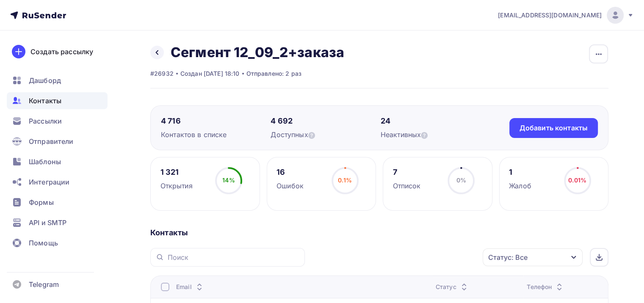
scroll to position [212, 0]
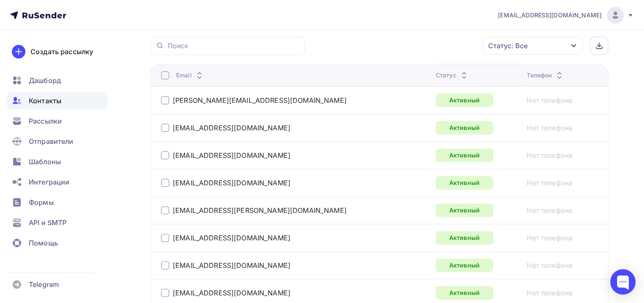
click at [523, 49] on div "Статус: Все" at bounding box center [507, 46] width 39 height 10
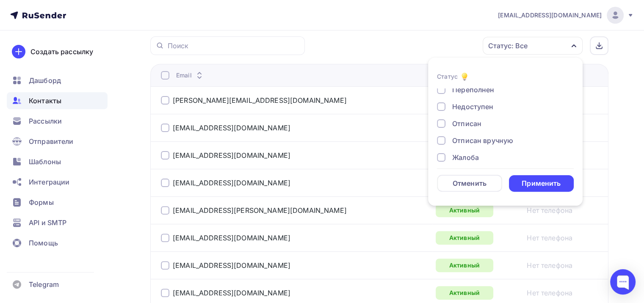
scroll to position [61, 0]
drag, startPoint x: 460, startPoint y: 149, endPoint x: 465, endPoint y: 127, distance: 22.8
click at [460, 149] on div "Жалоба" at bounding box center [465, 151] width 27 height 10
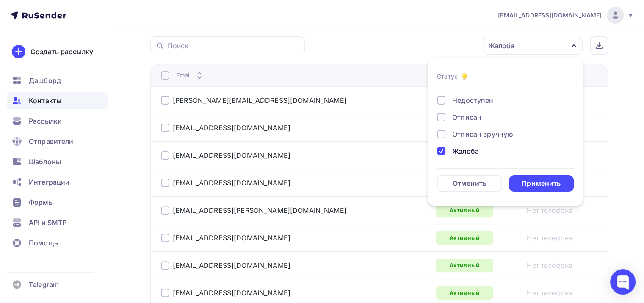
click at [465, 127] on div "Новый Активный Не существует Переполнен Недоступен Отписан Отписан вручную [GEO…" at bounding box center [505, 92] width 137 height 129
click at [455, 128] on div "Новый Активный Не существует Переполнен Недоступен Отписан Отписан вручную [GEO…" at bounding box center [505, 92] width 137 height 129
drag, startPoint x: 450, startPoint y: 134, endPoint x: 452, endPoint y: 119, distance: 15.3
click at [450, 134] on div "Отписан вручную" at bounding box center [500, 134] width 127 height 10
click at [453, 117] on div "Отписан" at bounding box center [466, 117] width 29 height 10
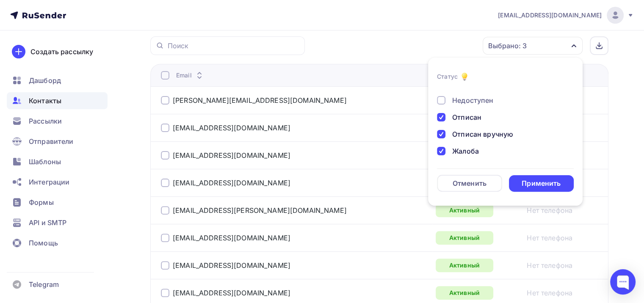
click at [455, 100] on div "Недоступен" at bounding box center [472, 100] width 41 height 10
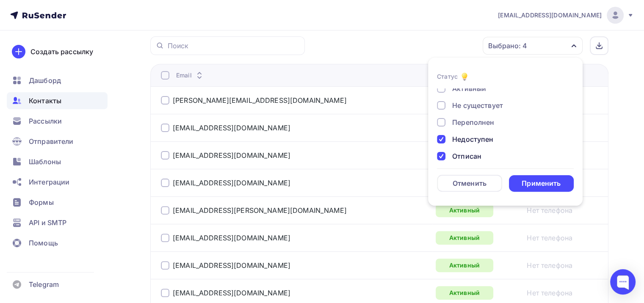
scroll to position [19, 0]
click at [457, 123] on div "Переполнен" at bounding box center [473, 126] width 42 height 10
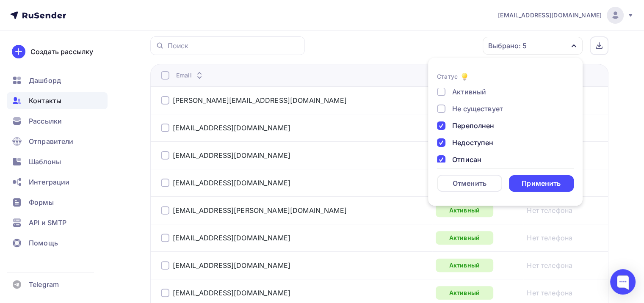
click at [463, 107] on div "Не существует" at bounding box center [477, 109] width 51 height 10
click at [554, 187] on div "Применить" at bounding box center [540, 184] width 39 height 10
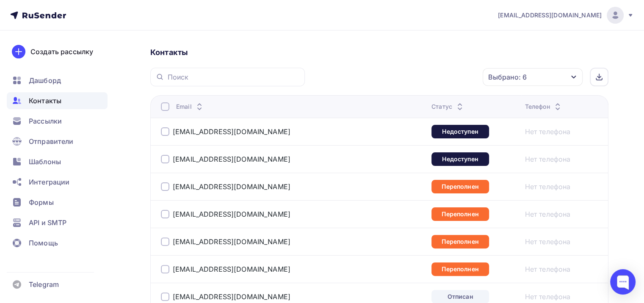
scroll to position [212, 0]
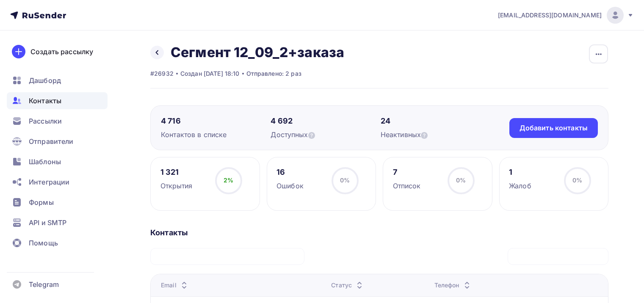
scroll to position [169, 0]
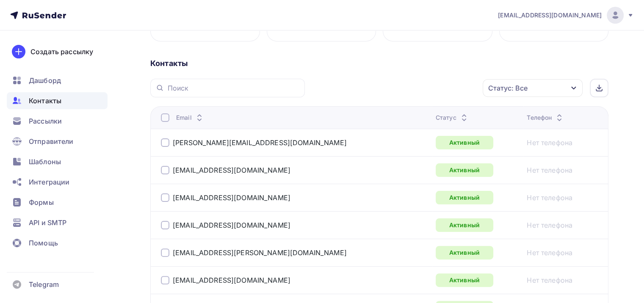
click at [527, 91] on div "Статус: Все" at bounding box center [532, 88] width 100 height 18
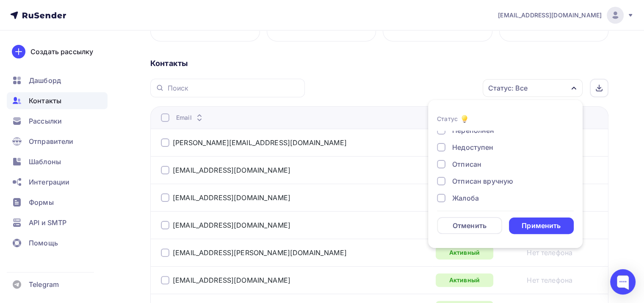
scroll to position [61, 0]
drag, startPoint x: 462, startPoint y: 198, endPoint x: 460, endPoint y: 191, distance: 7.4
click at [461, 194] on div "Новый Активный Не существует Переполнен Недоступен Отписан Отписан вручную [GEO…" at bounding box center [505, 137] width 137 height 135
click at [460, 190] on div "Жалоба" at bounding box center [465, 193] width 27 height 10
drag, startPoint x: 457, startPoint y: 172, endPoint x: 454, endPoint y: 154, distance: 18.5
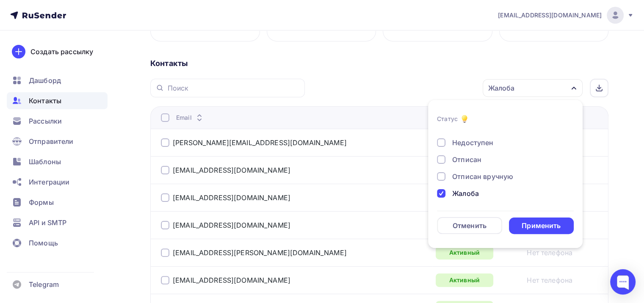
click at [457, 171] on div "Отписан вручную" at bounding box center [482, 176] width 61 height 10
click at [454, 152] on div "Новый Активный Не существует Переполнен Недоступен Отписан Отписан вручную [GEO…" at bounding box center [505, 134] width 137 height 129
click at [458, 154] on div "Новый Активный Не существует Переполнен Недоступен Отписан Отписан вручную [GEO…" at bounding box center [505, 134] width 137 height 129
click at [457, 143] on div "Недоступен" at bounding box center [472, 143] width 41 height 10
click at [459, 160] on div "Отписан" at bounding box center [466, 159] width 29 height 10
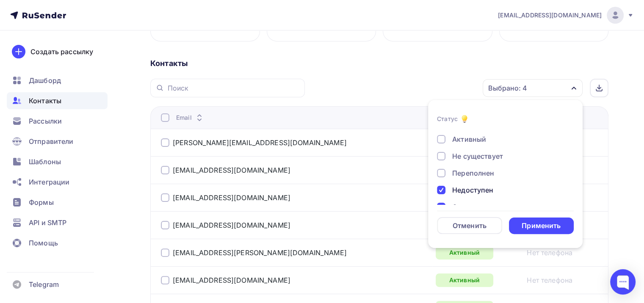
scroll to position [0, 0]
click at [464, 186] on div "Переполнен" at bounding box center [473, 187] width 42 height 10
click at [463, 174] on div "Не существует" at bounding box center [477, 170] width 51 height 10
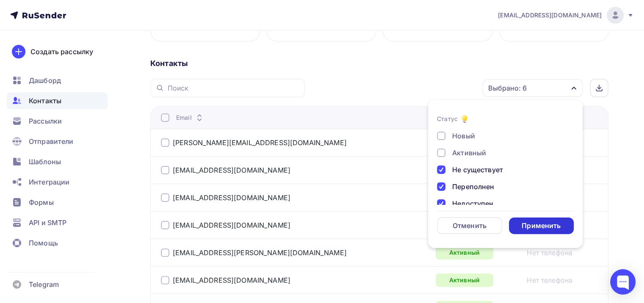
click at [562, 218] on div "Применить" at bounding box center [541, 226] width 65 height 17
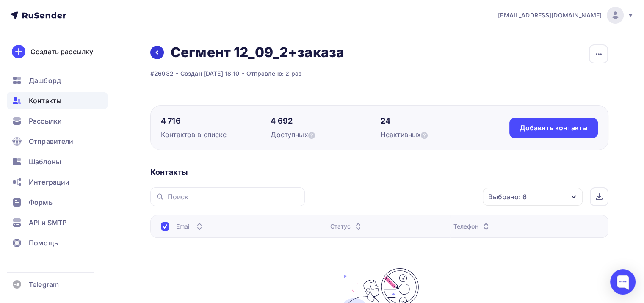
click at [154, 50] on icon at bounding box center [157, 52] width 7 height 7
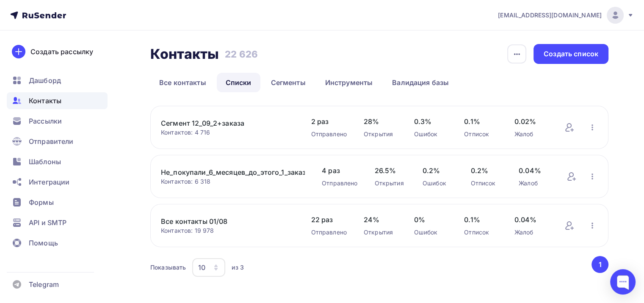
click at [217, 216] on link "Все контакты 01/08" at bounding box center [227, 221] width 133 height 10
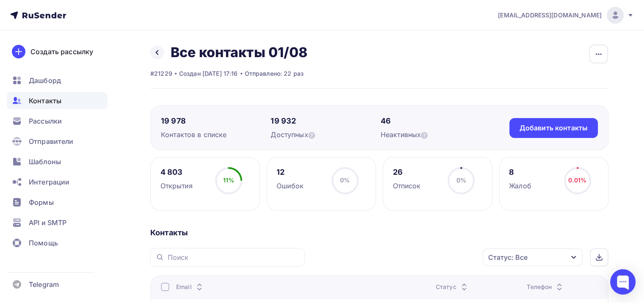
scroll to position [169, 0]
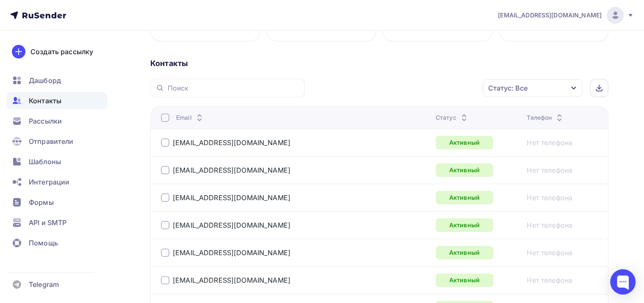
click at [520, 92] on div "Статус: Все" at bounding box center [507, 88] width 39 height 10
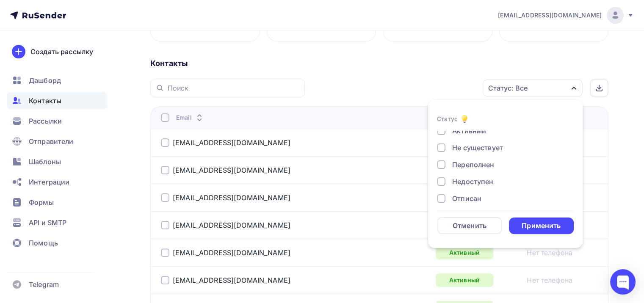
scroll to position [19, 0]
click at [474, 166] on div "Переполнен" at bounding box center [473, 168] width 42 height 10
click at [474, 184] on div "Недоступен" at bounding box center [472, 185] width 41 height 10
click at [475, 149] on div "Не существует" at bounding box center [477, 151] width 51 height 10
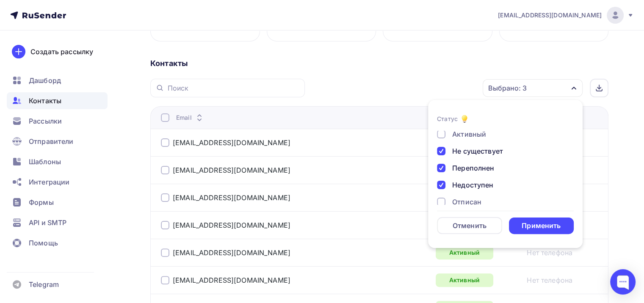
click at [469, 203] on div "Отписан" at bounding box center [466, 202] width 29 height 10
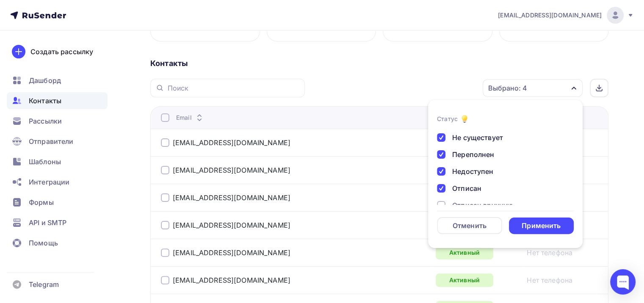
scroll to position [61, 0]
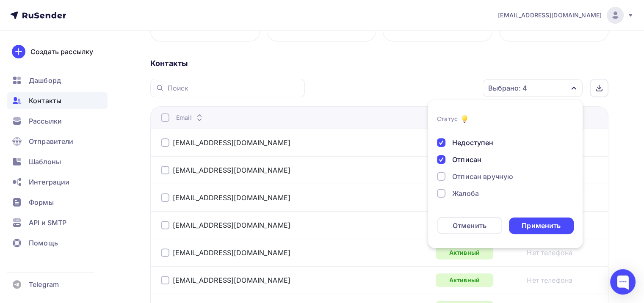
click at [462, 178] on div "Отписан вручную" at bounding box center [482, 176] width 61 height 10
click at [463, 191] on div "Жалоба" at bounding box center [465, 193] width 27 height 10
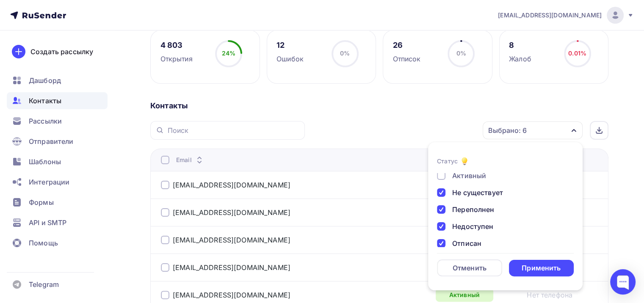
scroll to position [0, 0]
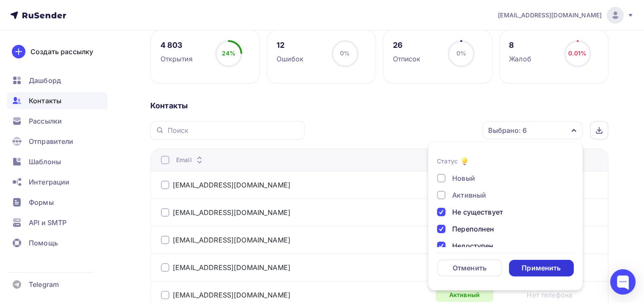
click at [535, 269] on div "Применить" at bounding box center [540, 268] width 39 height 10
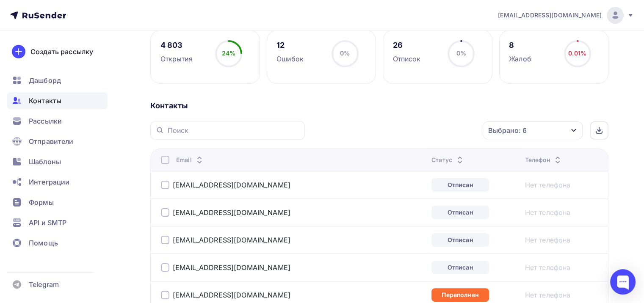
click at [164, 157] on div at bounding box center [165, 160] width 8 height 8
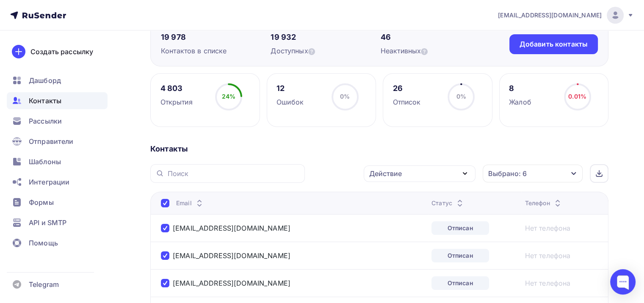
scroll to position [85, 0]
click at [408, 169] on div "Действие" at bounding box center [420, 173] width 112 height 17
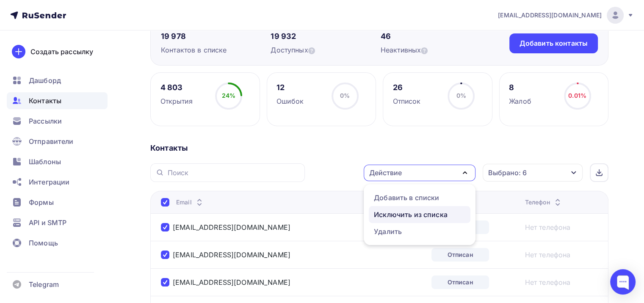
click at [406, 215] on div "Исключить из списка" at bounding box center [411, 214] width 74 height 10
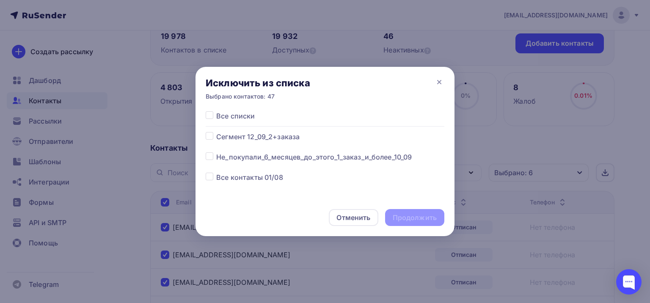
click at [232, 120] on span "Все списки" at bounding box center [235, 116] width 39 height 10
click at [240, 179] on span "Все контакты 01/08" at bounding box center [249, 177] width 67 height 10
click at [216, 172] on label at bounding box center [216, 172] width 0 height 0
click at [210, 176] on input "checkbox" at bounding box center [210, 176] width 8 height 8
checkbox input "true"
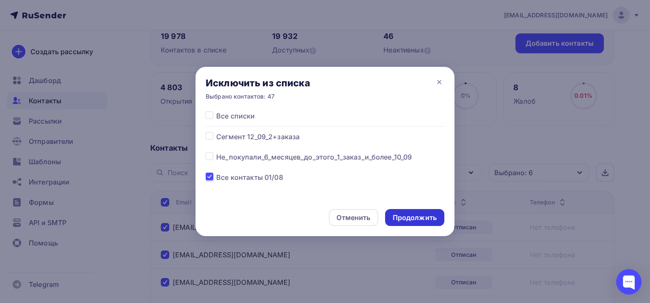
click at [400, 216] on div "Продолжить" at bounding box center [415, 218] width 44 height 10
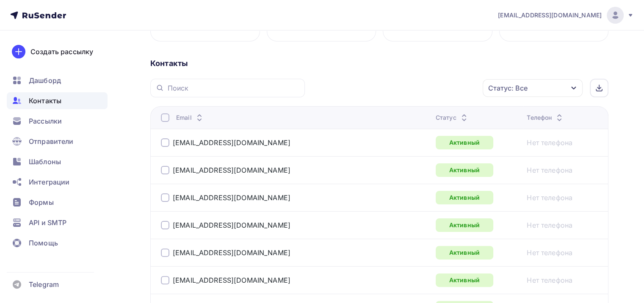
click at [518, 85] on div "Статус: Все" at bounding box center [507, 88] width 39 height 10
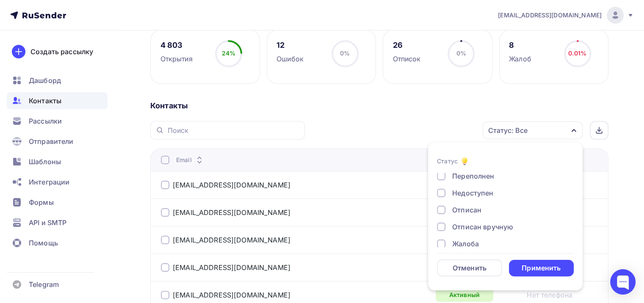
scroll to position [61, 0]
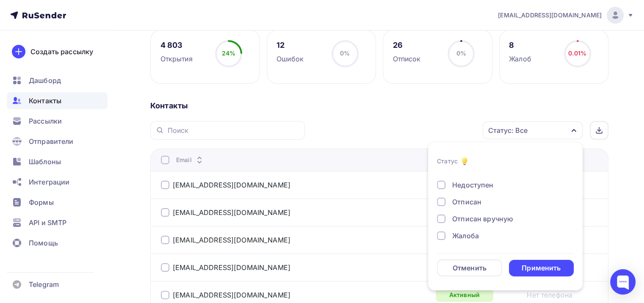
click at [463, 240] on div "Жалоба" at bounding box center [465, 236] width 27 height 10
click at [463, 222] on div "Отписан вручную" at bounding box center [482, 219] width 61 height 10
click at [458, 199] on div "Отписан" at bounding box center [466, 202] width 29 height 10
click at [460, 183] on div "Недоступен" at bounding box center [472, 185] width 41 height 10
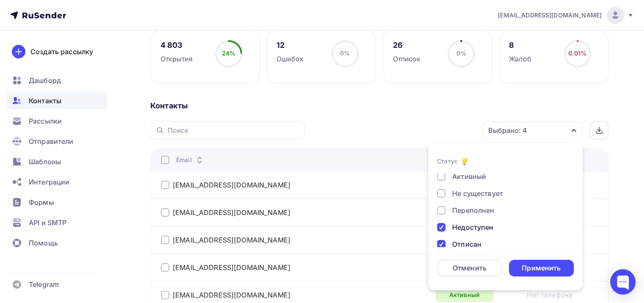
click at [464, 216] on div "Новый Активный Не существует Переполнен Недоступен Отписан Отписан вручную [GEO…" at bounding box center [505, 218] width 137 height 129
click at [466, 202] on div "Новый Активный Не существует Переполнен Недоступен Отписан Отписан вручную [GEO…" at bounding box center [505, 218] width 137 height 129
click at [466, 210] on div "Переполнен" at bounding box center [473, 210] width 42 height 10
click at [468, 191] on div "Не существует" at bounding box center [477, 193] width 51 height 10
click at [463, 173] on div "Активный" at bounding box center [469, 176] width 34 height 10
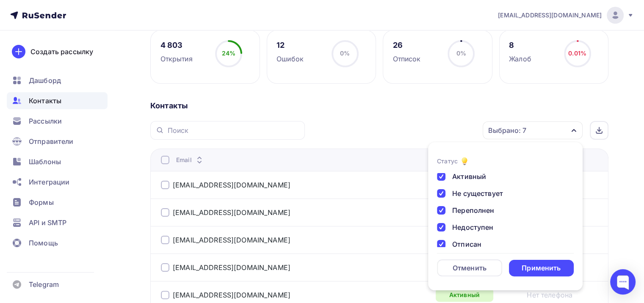
click at [461, 179] on div "Активный" at bounding box center [469, 176] width 34 height 10
click at [529, 256] on form "Статус Новый Активный Не существует Переполнен Недоступен Отписан Отписан вручн…" at bounding box center [505, 216] width 137 height 120
click at [538, 269] on div "Применить" at bounding box center [540, 268] width 39 height 10
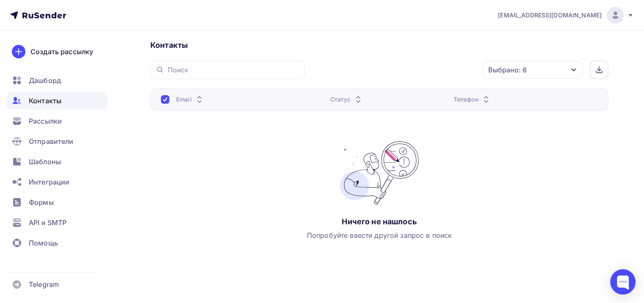
scroll to position [0, 0]
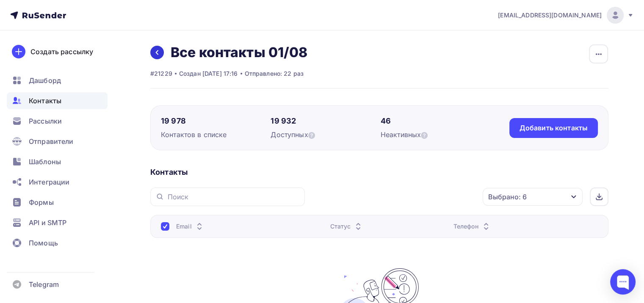
click at [159, 59] on div "Назад Все контакты 01/08 Переименовать список Скачать список Отписать адреса На…" at bounding box center [228, 52] width 157 height 17
click at [159, 55] on icon at bounding box center [157, 52] width 7 height 7
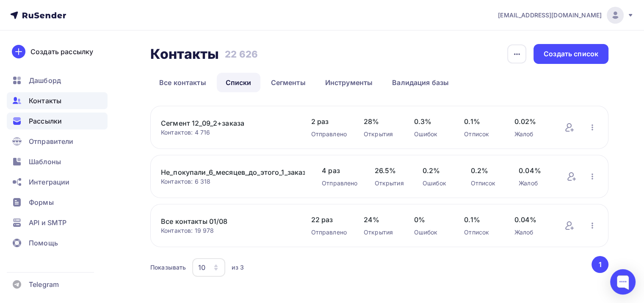
click at [51, 123] on span "Рассылки" at bounding box center [45, 121] width 33 height 10
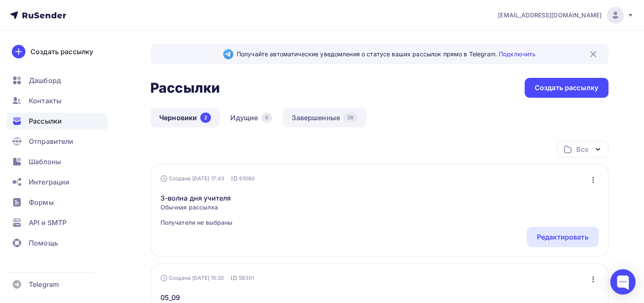
click at [311, 124] on link "Завершенные 26" at bounding box center [324, 117] width 83 height 19
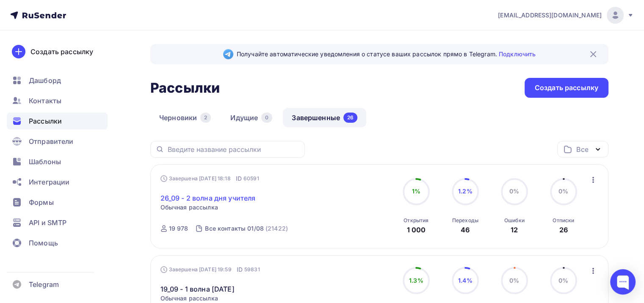
click at [218, 198] on link "26_09 - 2 волна дня учителя" at bounding box center [207, 198] width 95 height 10
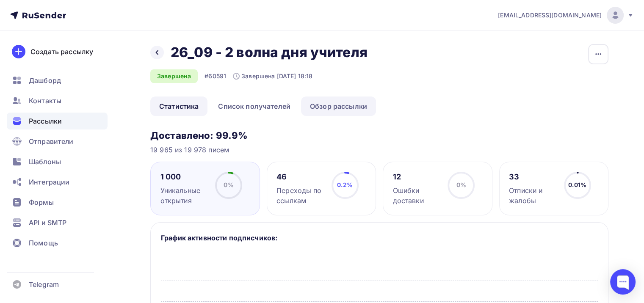
click at [345, 110] on link "Обзор рассылки" at bounding box center [338, 105] width 75 height 19
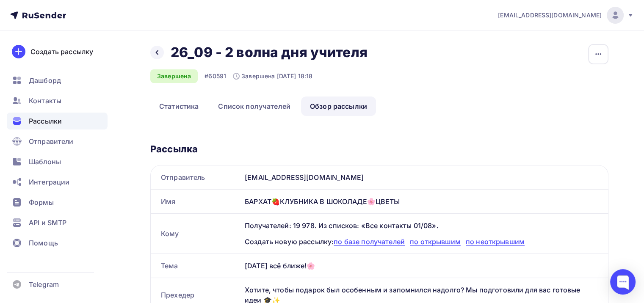
drag, startPoint x: 432, startPoint y: 199, endPoint x: 210, endPoint y: 198, distance: 221.8
click at [210, 198] on div "Имя БАРХАТ🍓КЛУБНИКА В ШОКОЛАДЕ🌸ЦВЕТЫ" at bounding box center [379, 202] width 457 height 24
copy div "Имя БАРХАТ🍓КЛУБНИКА В ШОКОЛАДЕ🌸ЦВЕТЫ"
click at [152, 52] on div at bounding box center [157, 53] width 14 height 14
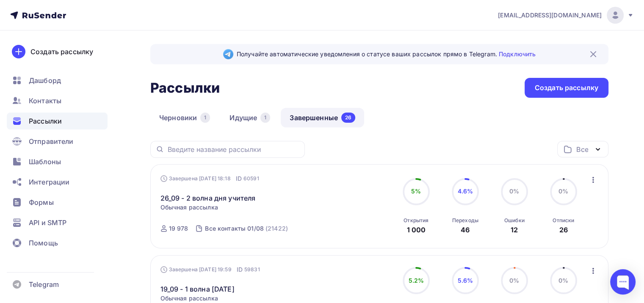
click at [303, 121] on link "Завершенные 26" at bounding box center [322, 117] width 83 height 19
click at [217, 117] on link "Черновики 1" at bounding box center [184, 117] width 69 height 19
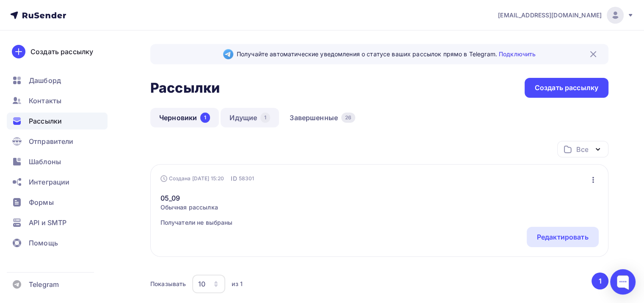
click at [253, 116] on link "Идущие 1" at bounding box center [250, 117] width 58 height 19
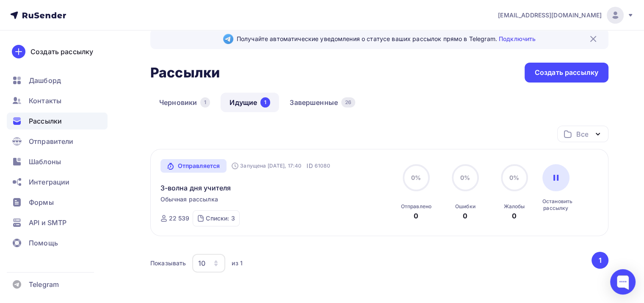
scroll to position [42, 0]
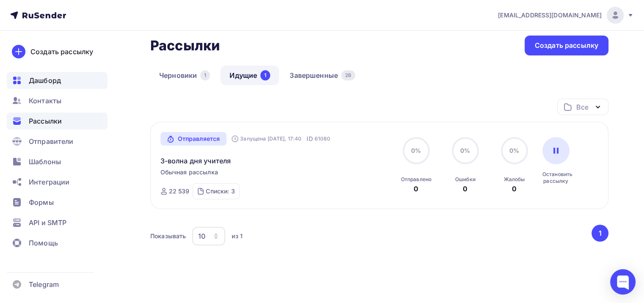
click at [28, 83] on div "Дашборд" at bounding box center [57, 80] width 101 height 17
